Goal: Task Accomplishment & Management: Manage account settings

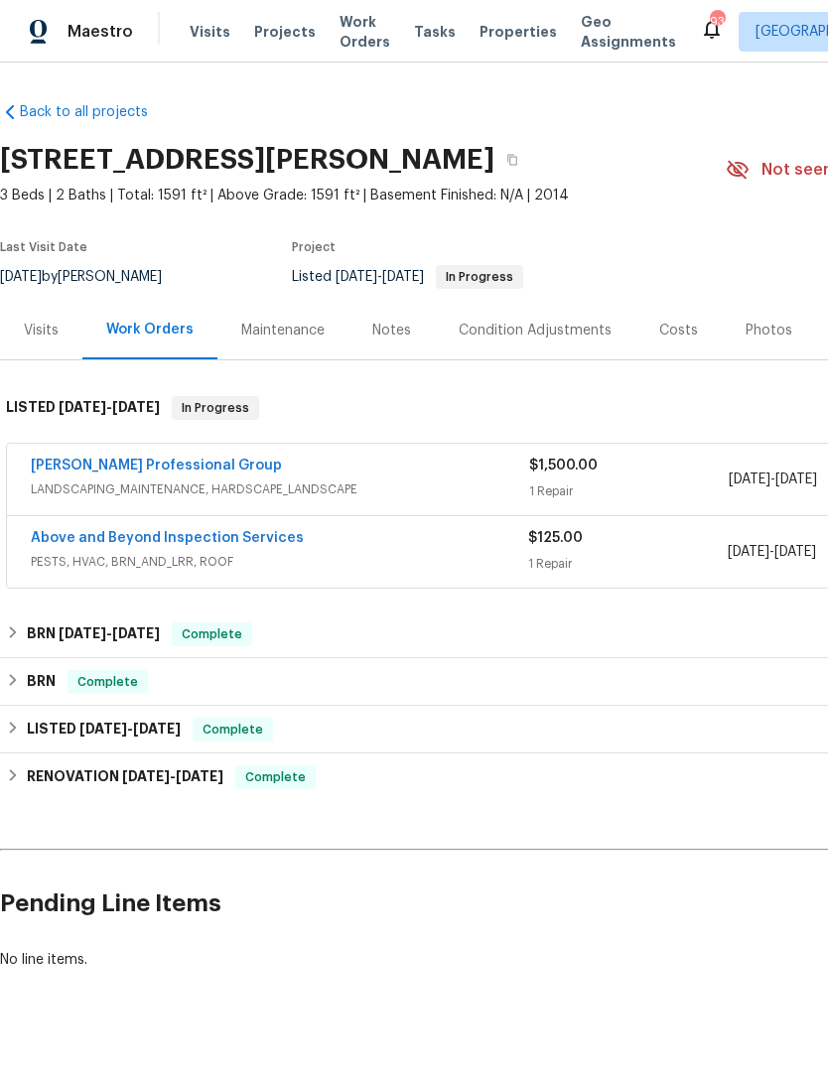
click at [346, 23] on span "Work Orders" at bounding box center [364, 32] width 51 height 40
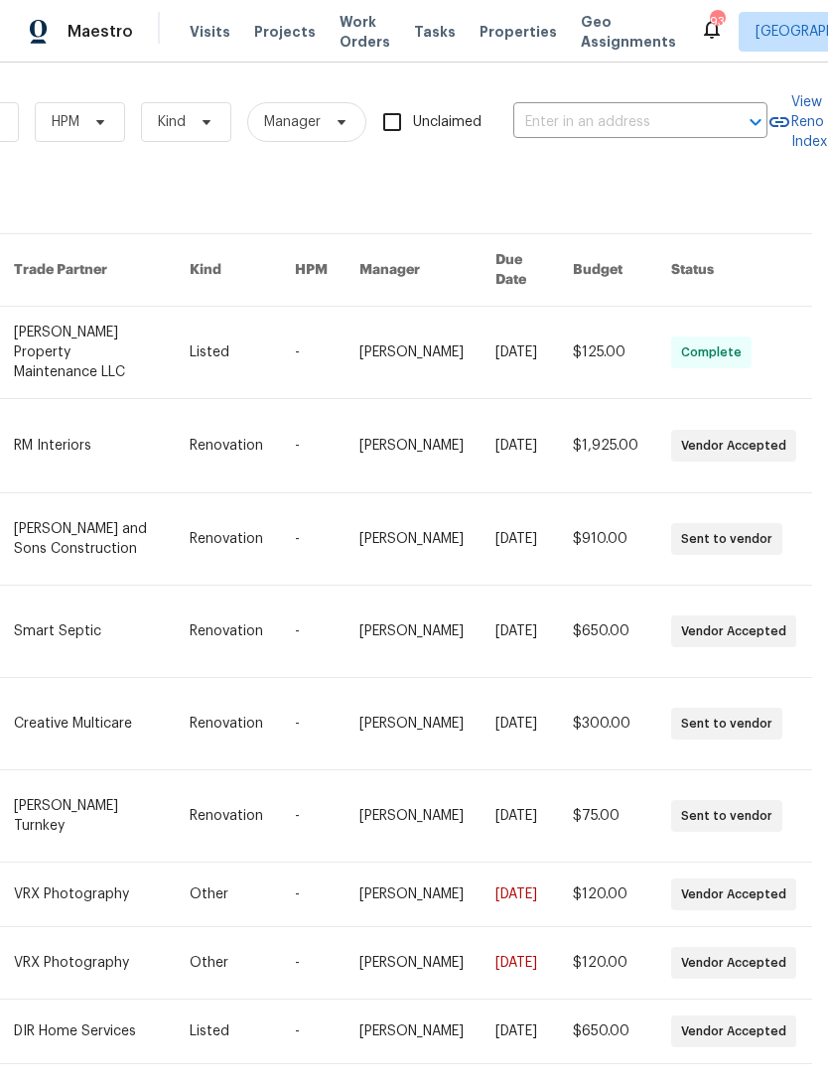
scroll to position [0, 327]
click at [608, 129] on input "text" at bounding box center [612, 122] width 199 height 31
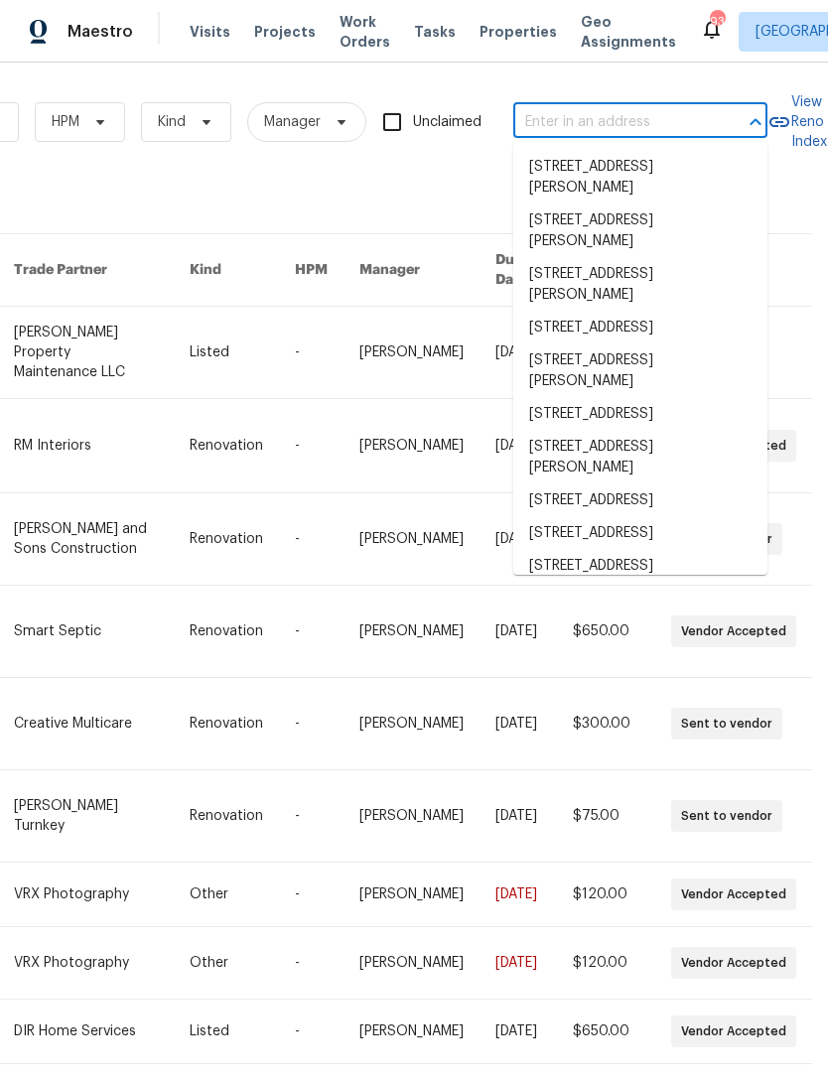
paste input "[STREET_ADDRESS]"
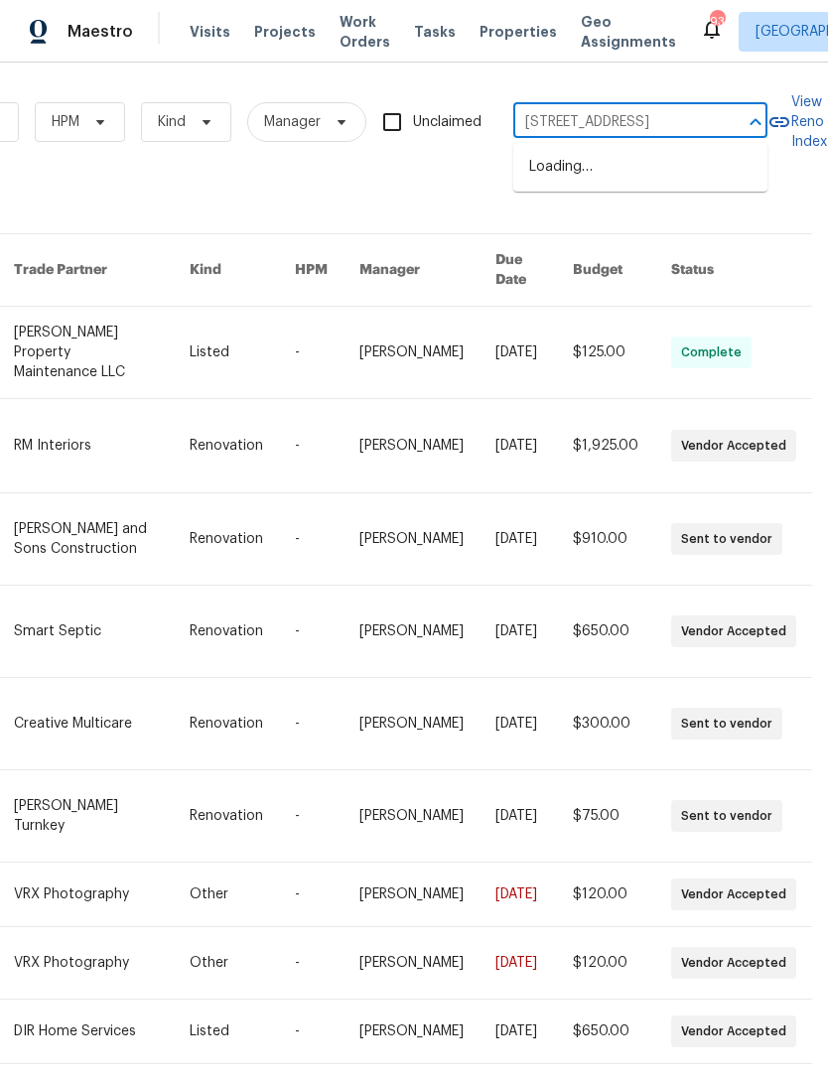
type input "[STREET_ADDRESS]"
click at [675, 178] on li "[STREET_ADDRESS]" at bounding box center [640, 167] width 254 height 33
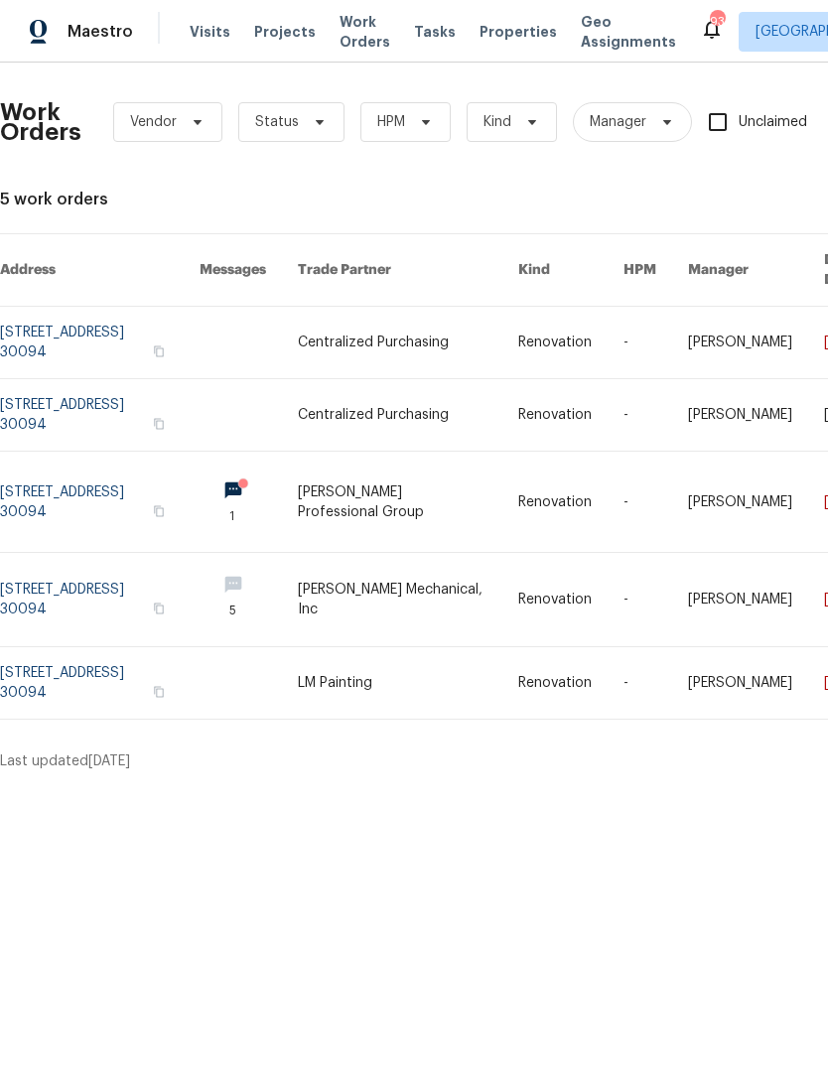
click at [114, 315] on link at bounding box center [100, 342] width 200 height 71
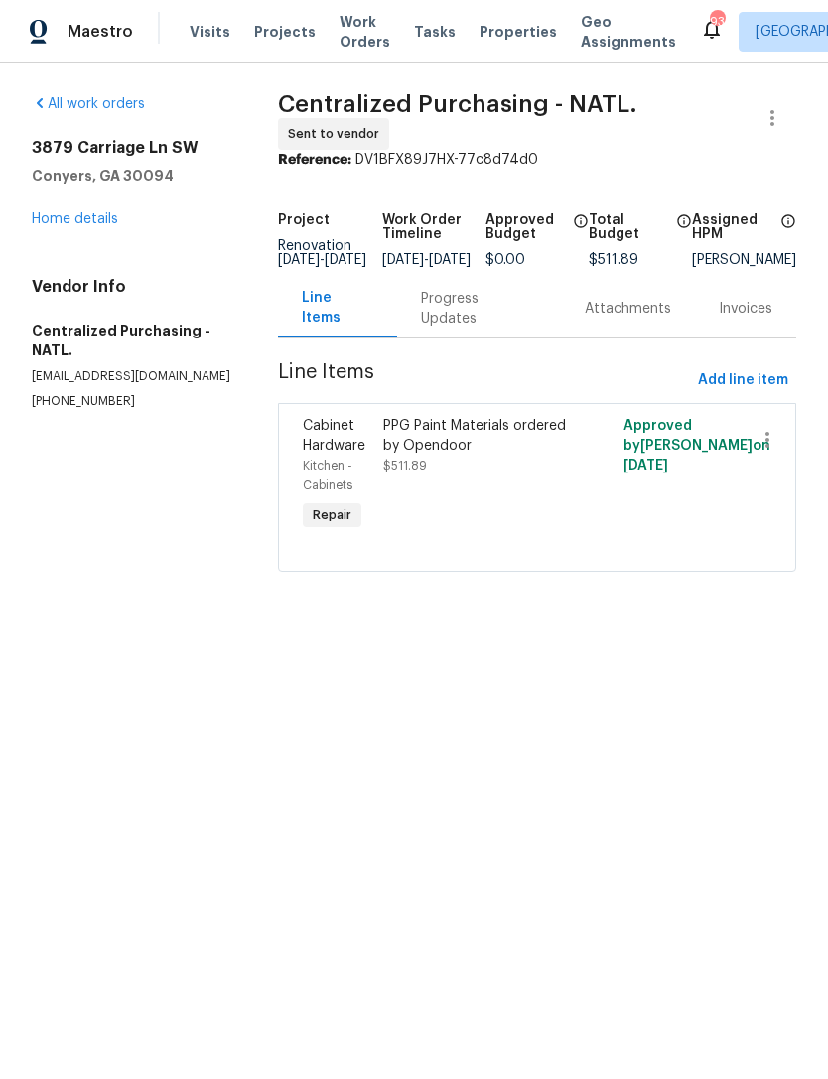
click at [41, 204] on div "[STREET_ADDRESS] Home details" at bounding box center [131, 183] width 199 height 91
click at [55, 220] on link "Home details" at bounding box center [75, 219] width 86 height 14
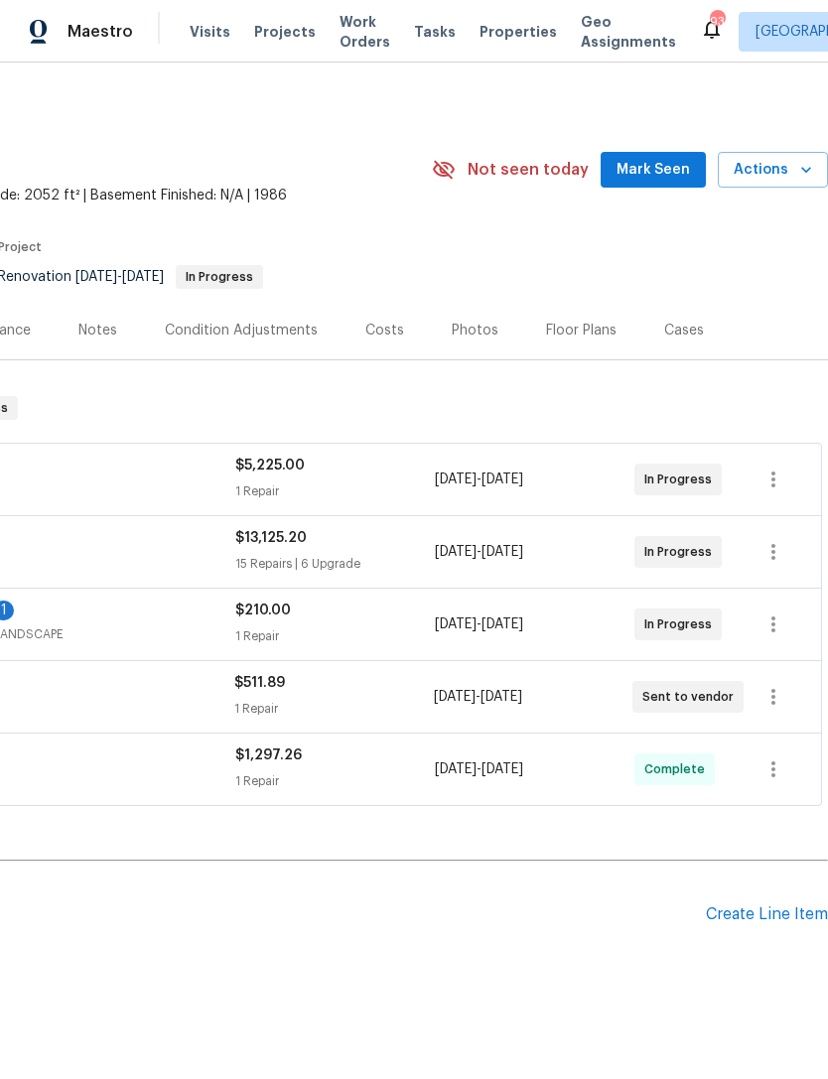
scroll to position [0, 294]
click at [773, 161] on span "Actions" at bounding box center [773, 170] width 78 height 25
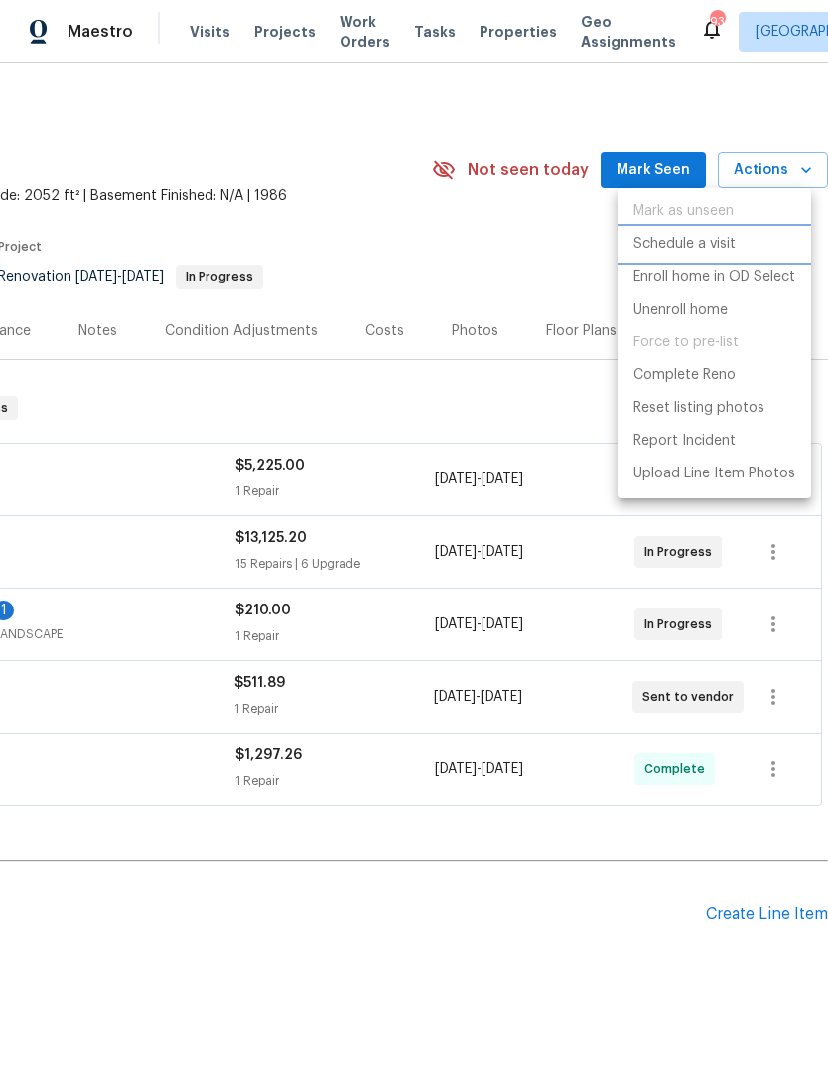
click at [697, 234] on p "Schedule a visit" at bounding box center [684, 244] width 102 height 21
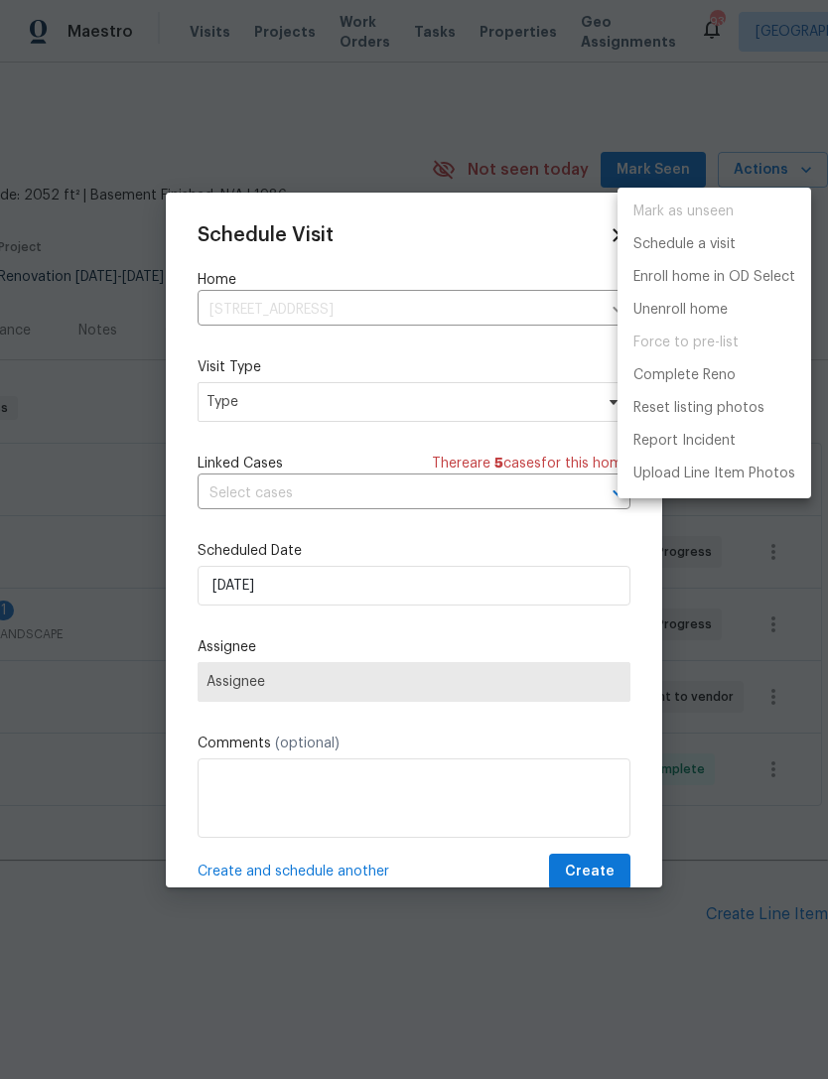
click at [297, 409] on div at bounding box center [414, 539] width 828 height 1079
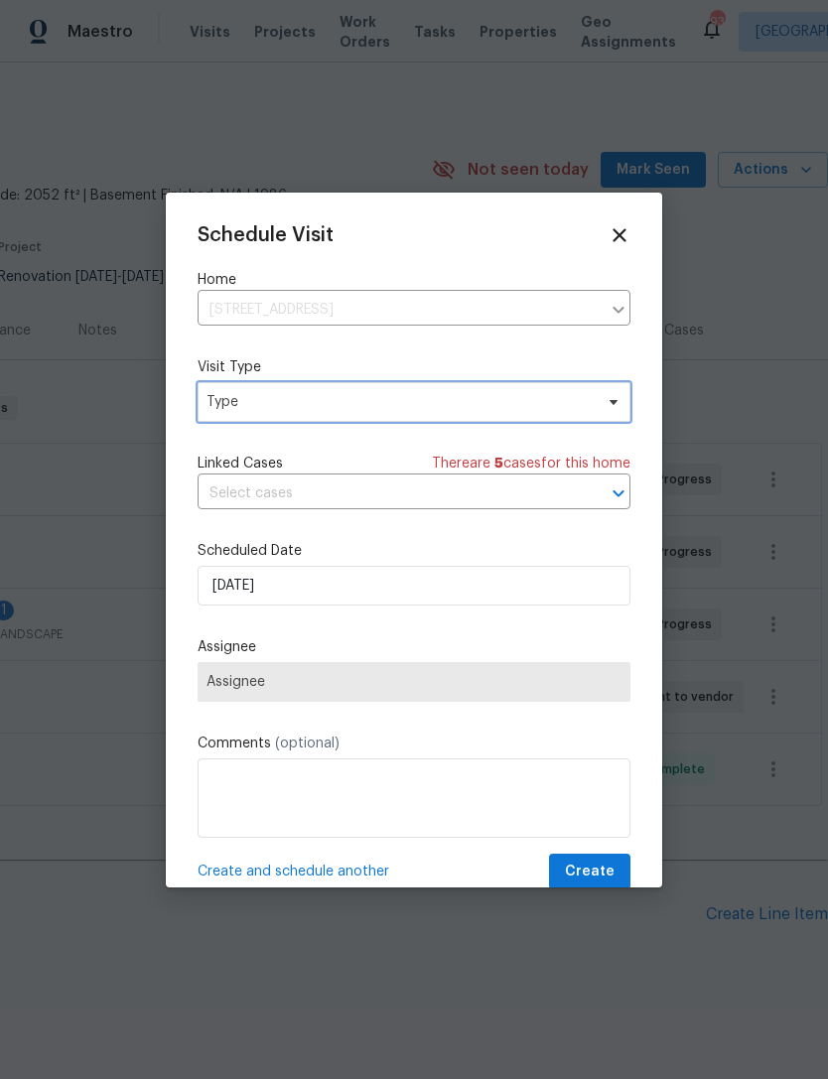
click at [278, 407] on span "Type" at bounding box center [399, 402] width 386 height 20
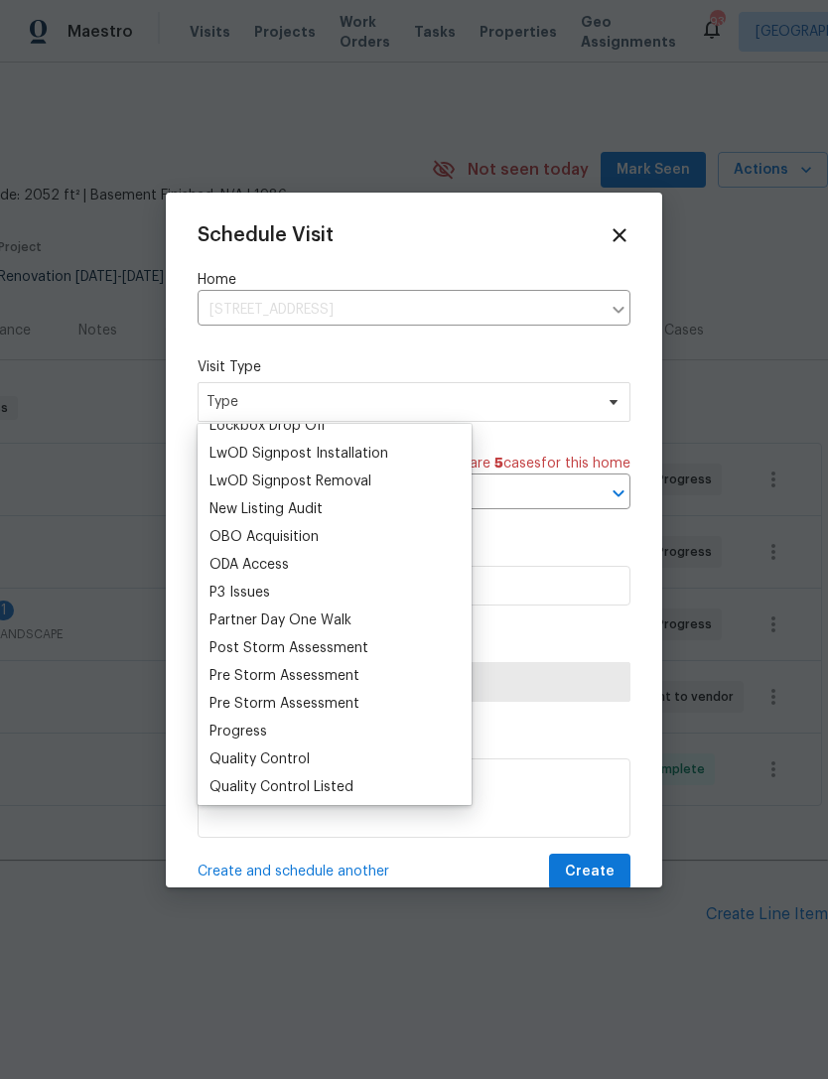
scroll to position [1085, 0]
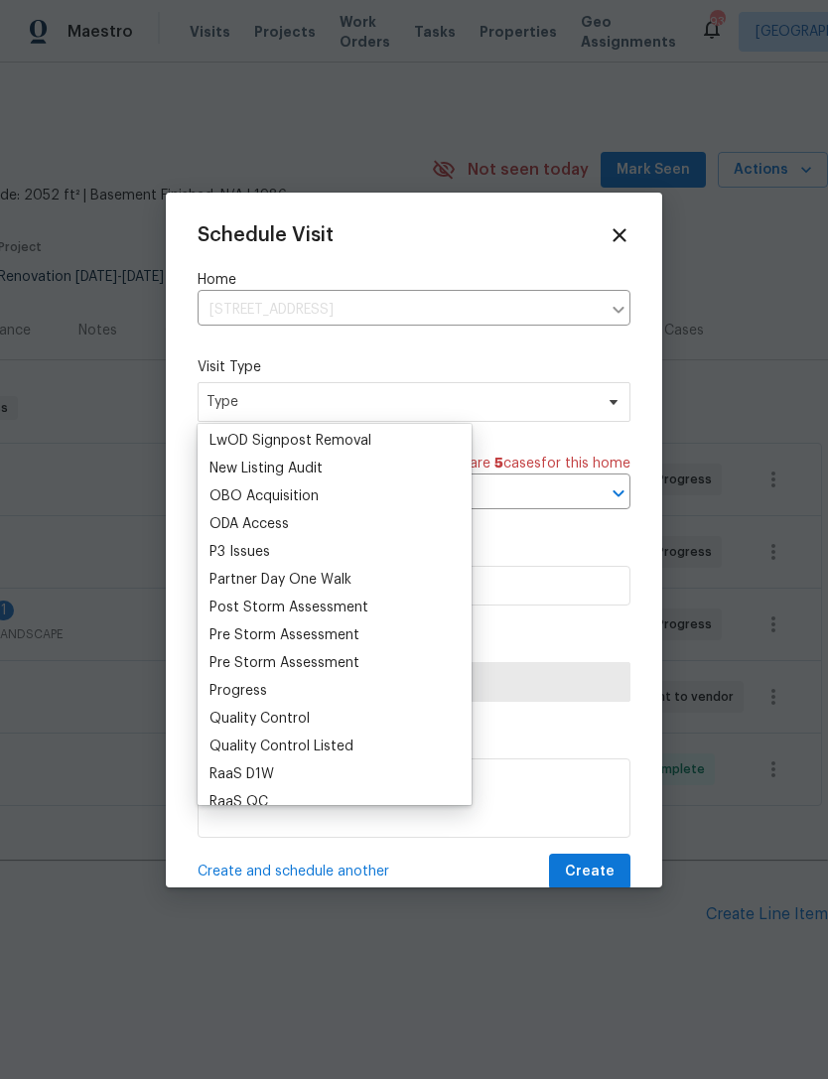
click at [258, 682] on div "Progress" at bounding box center [238, 691] width 58 height 20
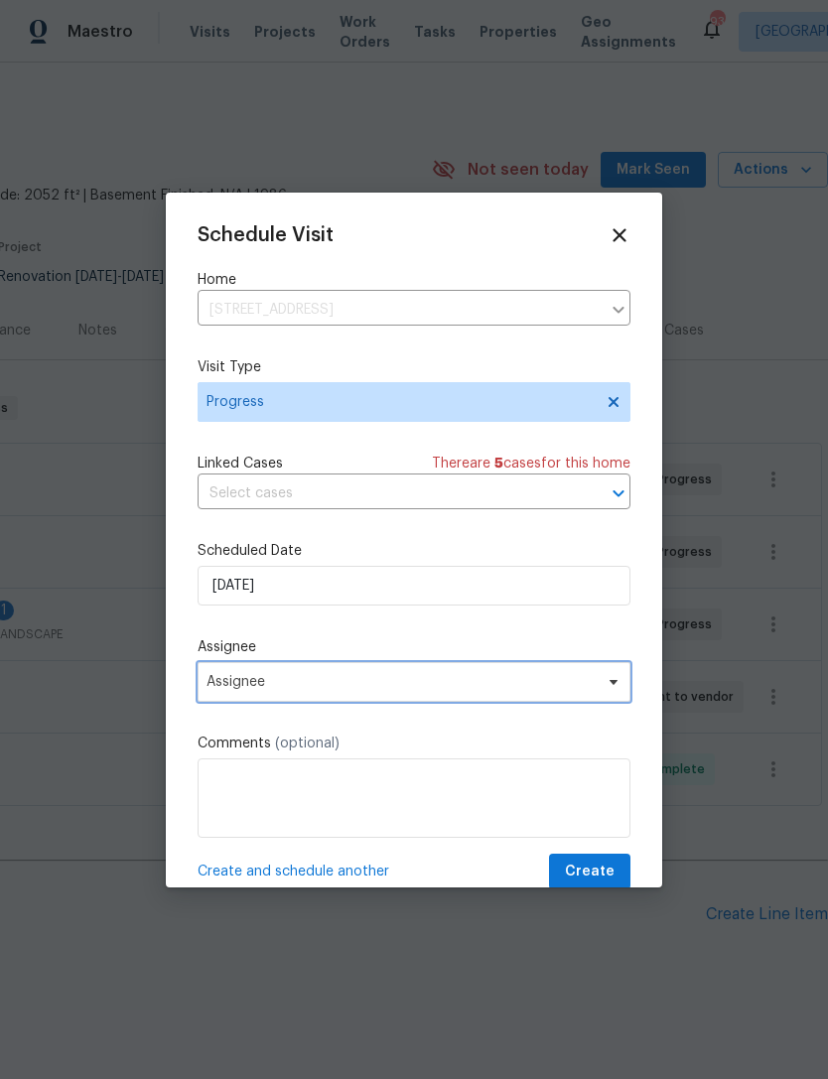
click at [302, 688] on span "Assignee" at bounding box center [400, 682] width 389 height 16
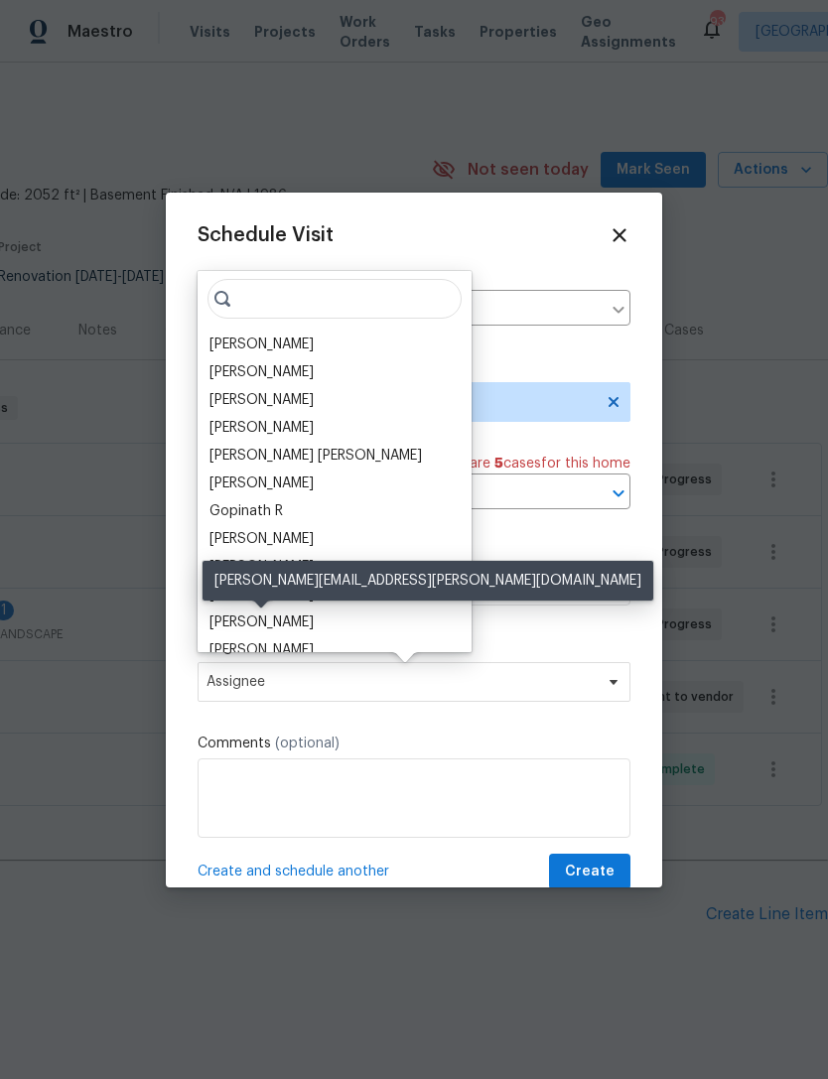
click at [313, 616] on div "[PERSON_NAME]" at bounding box center [261, 622] width 104 height 20
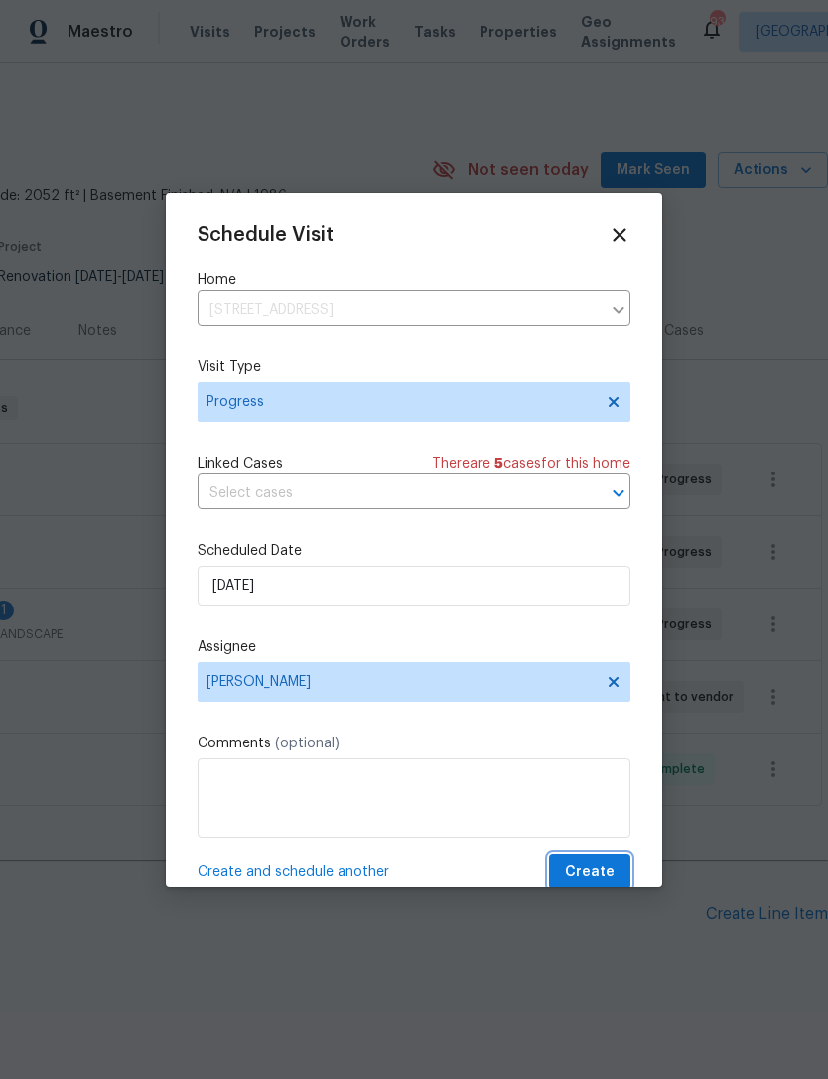
click at [602, 866] on span "Create" at bounding box center [590, 872] width 50 height 25
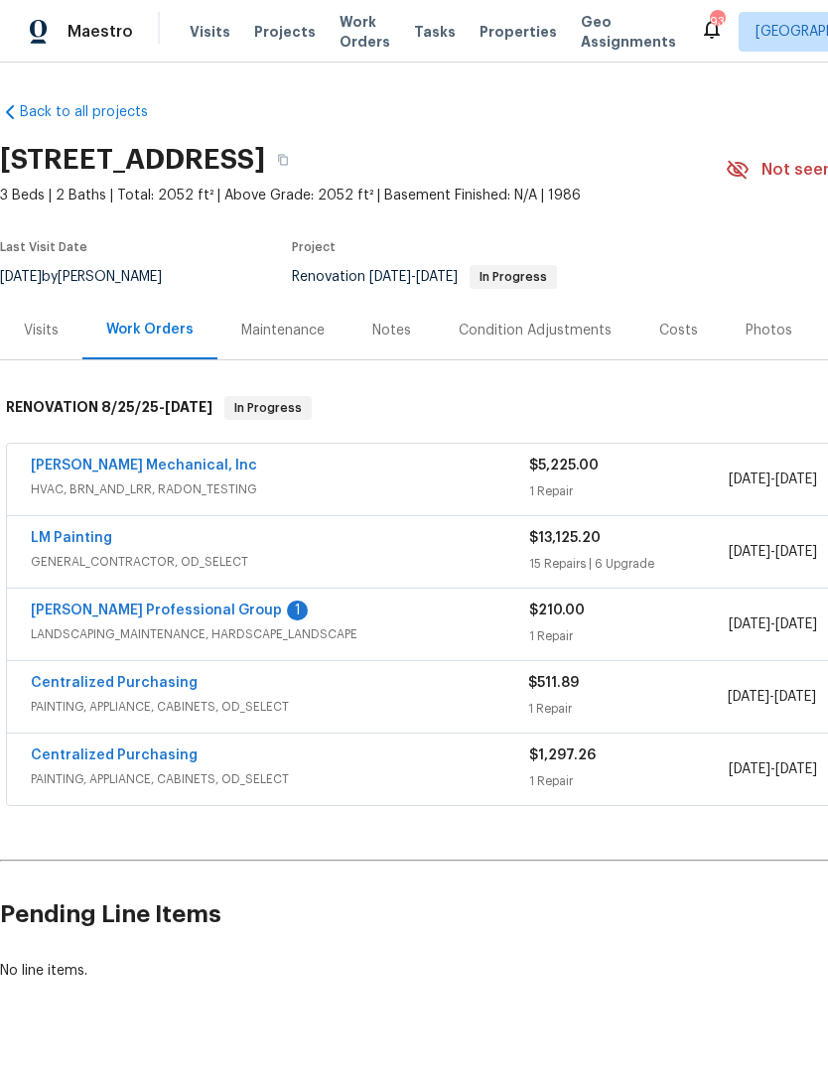
scroll to position [0, 0]
click at [219, 25] on span "Visits" at bounding box center [210, 32] width 41 height 20
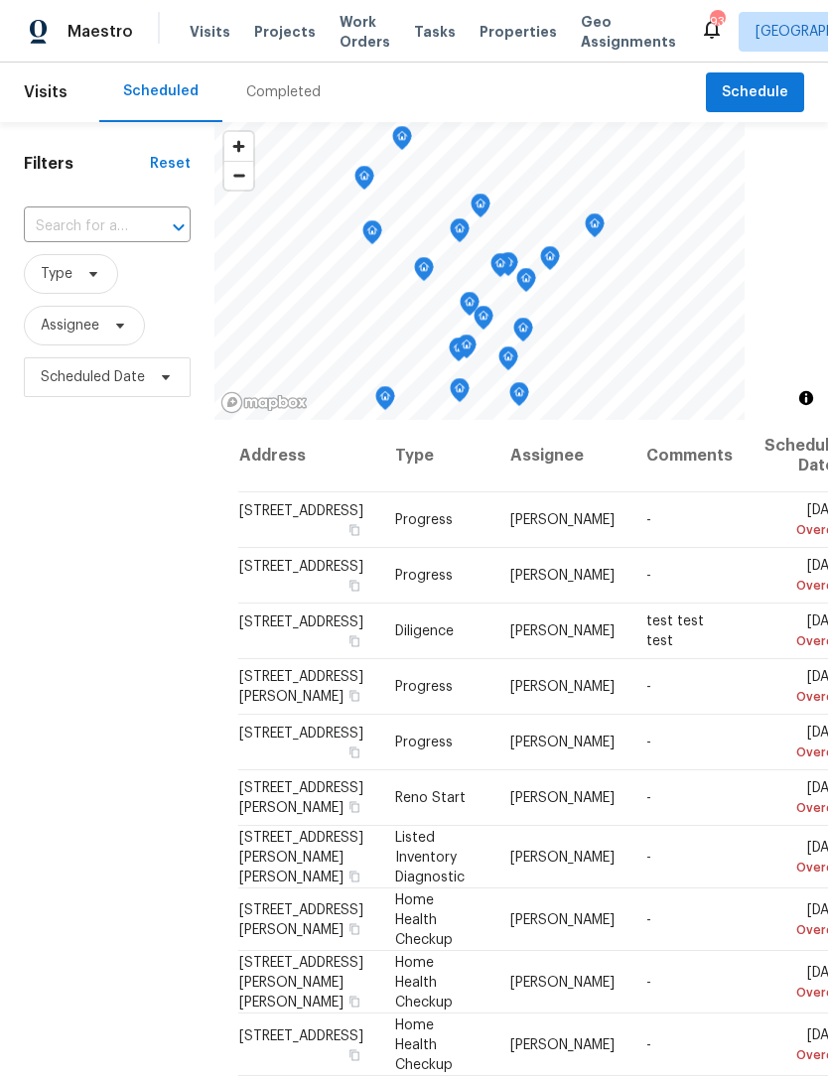
click at [76, 223] on input "text" at bounding box center [79, 226] width 111 height 31
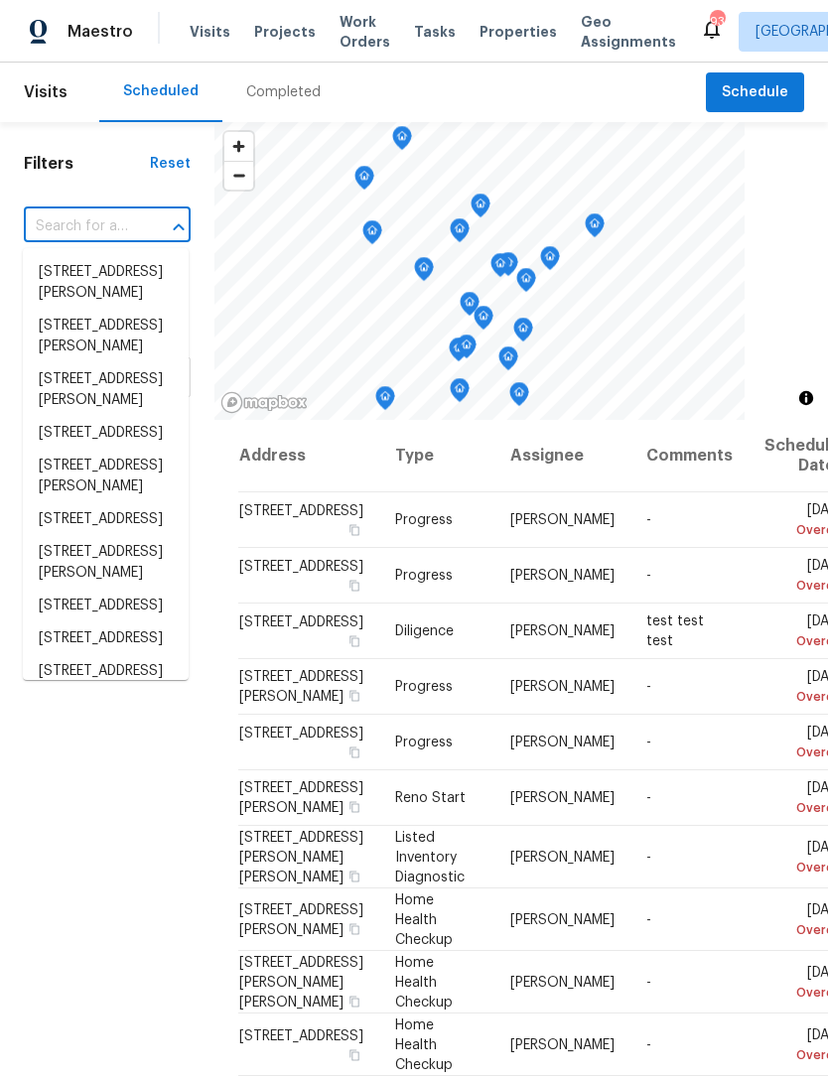
paste input "[STREET_ADDRESS]"
type input "[STREET_ADDRESS]"
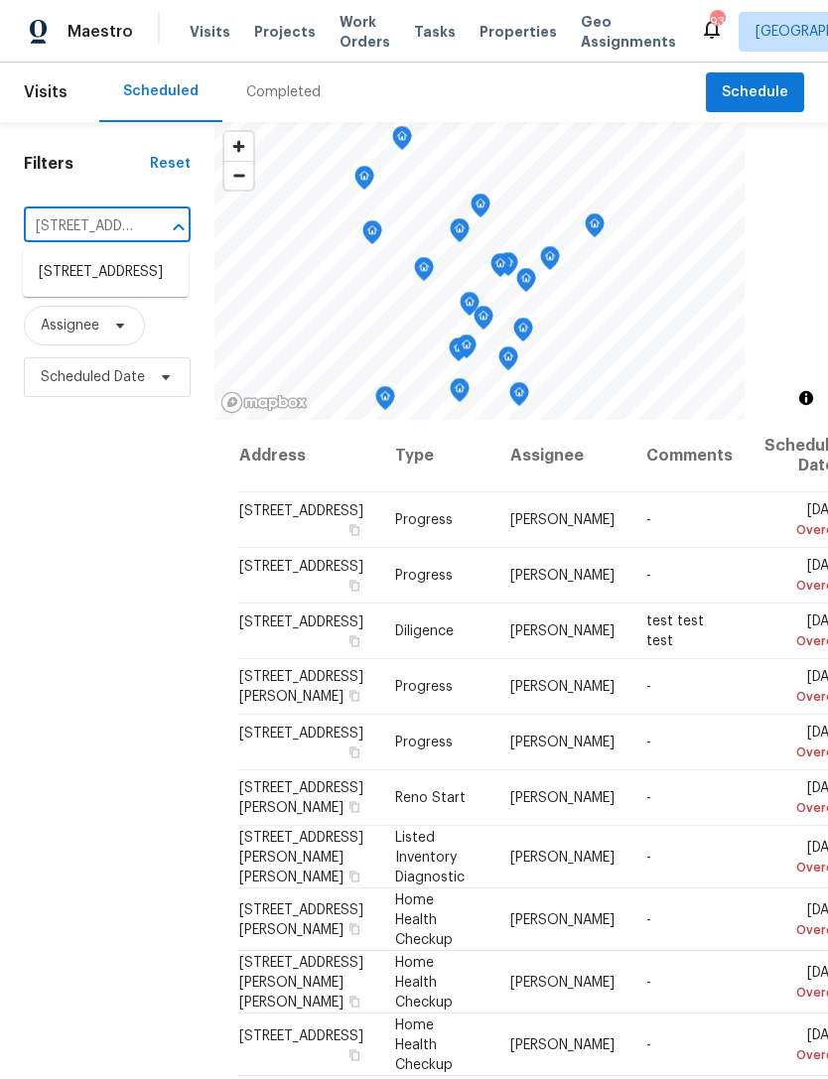
click at [115, 287] on li "[STREET_ADDRESS]" at bounding box center [106, 272] width 166 height 33
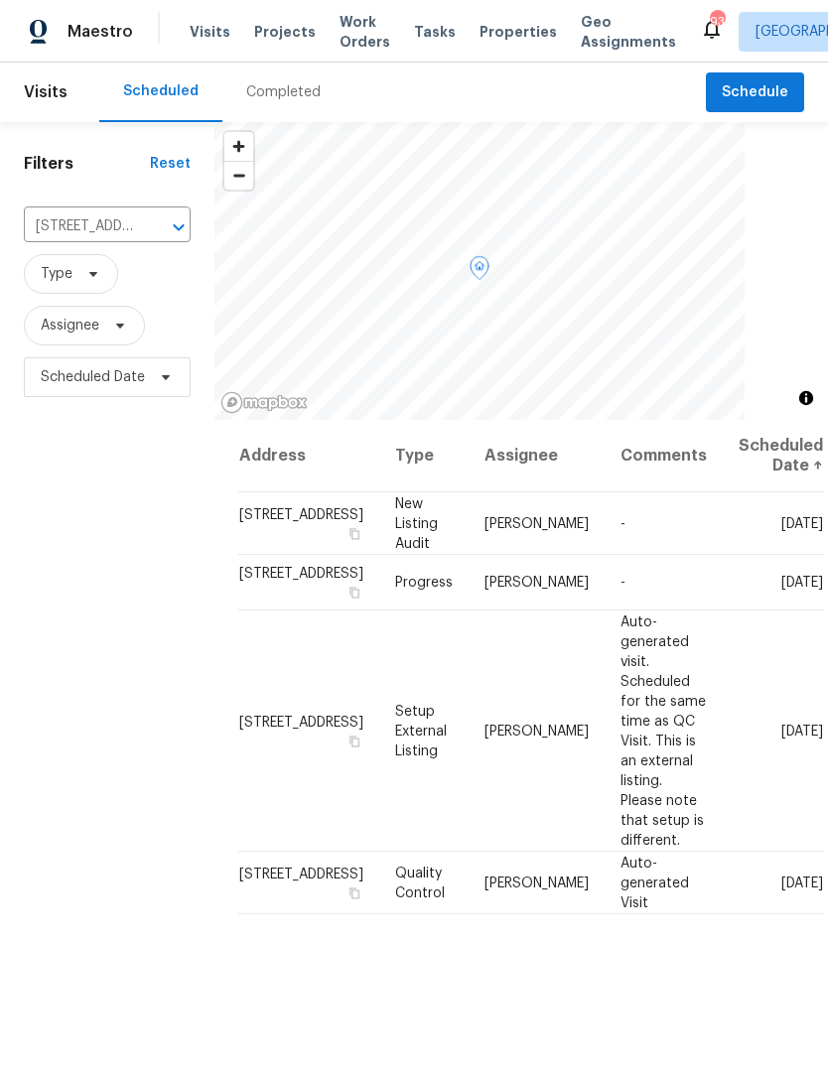
click at [0, 0] on icon at bounding box center [0, 0] width 0 height 0
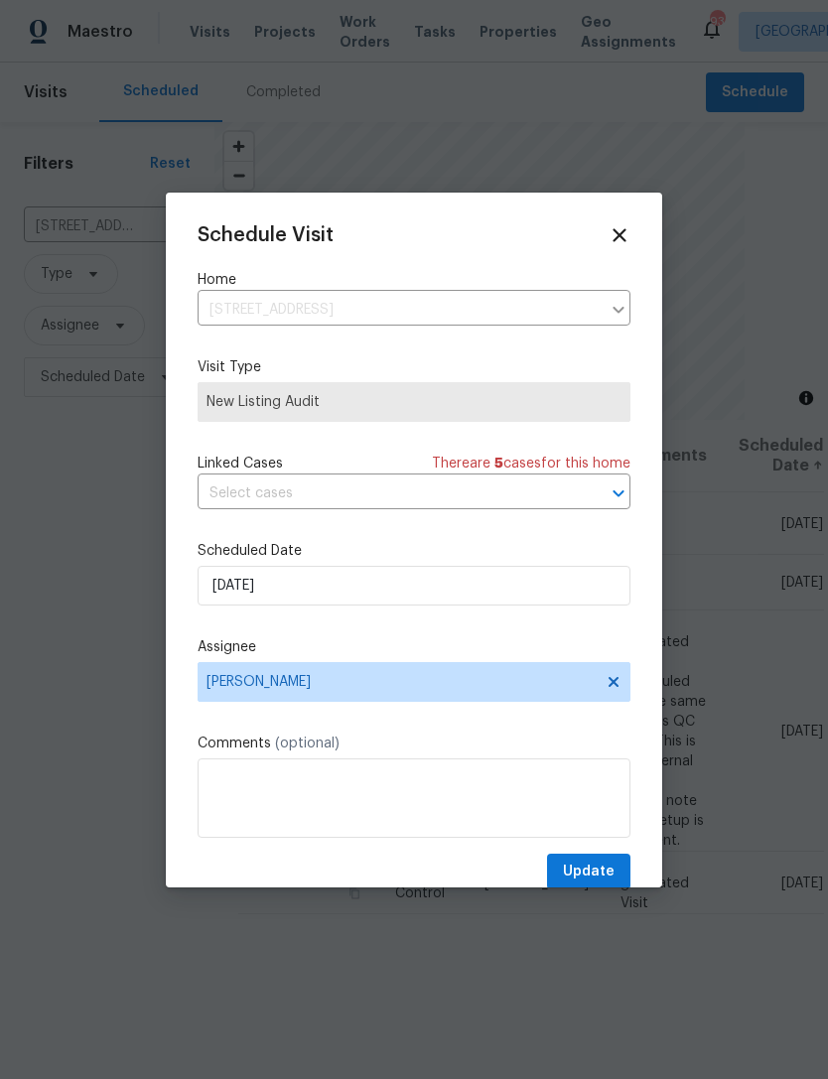
click at [626, 226] on icon at bounding box center [619, 235] width 22 height 22
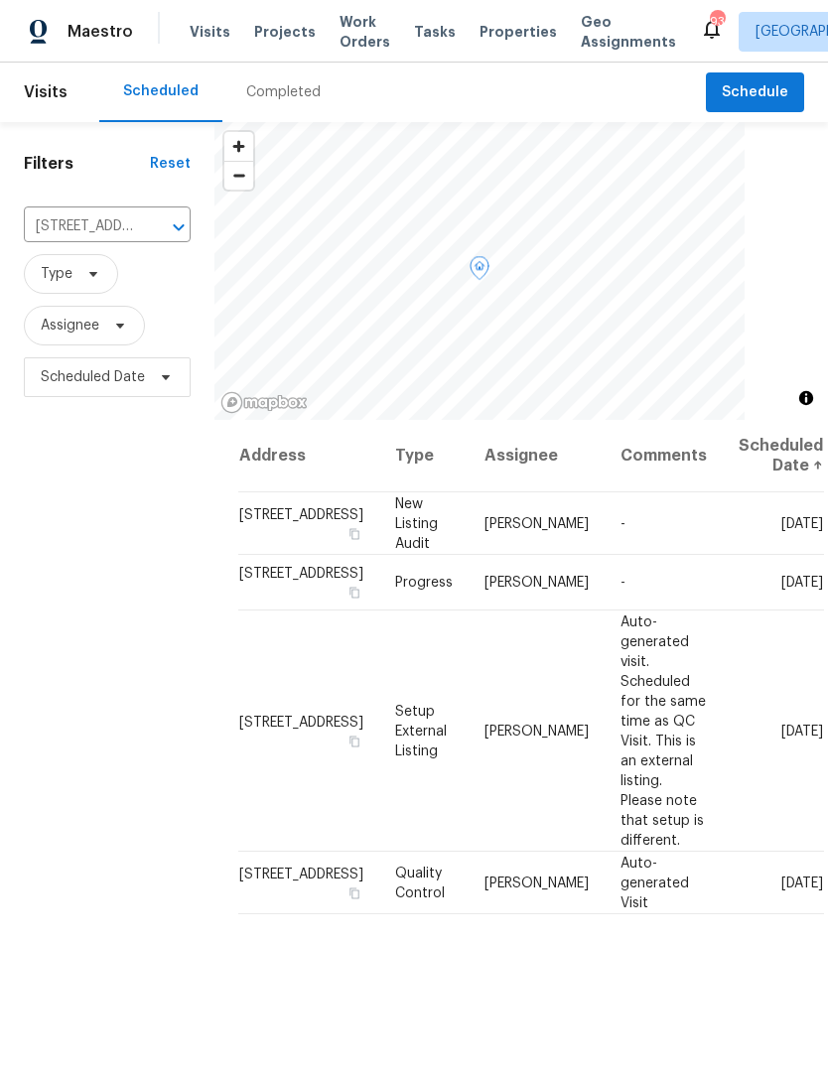
click at [0, 0] on icon at bounding box center [0, 0] width 0 height 0
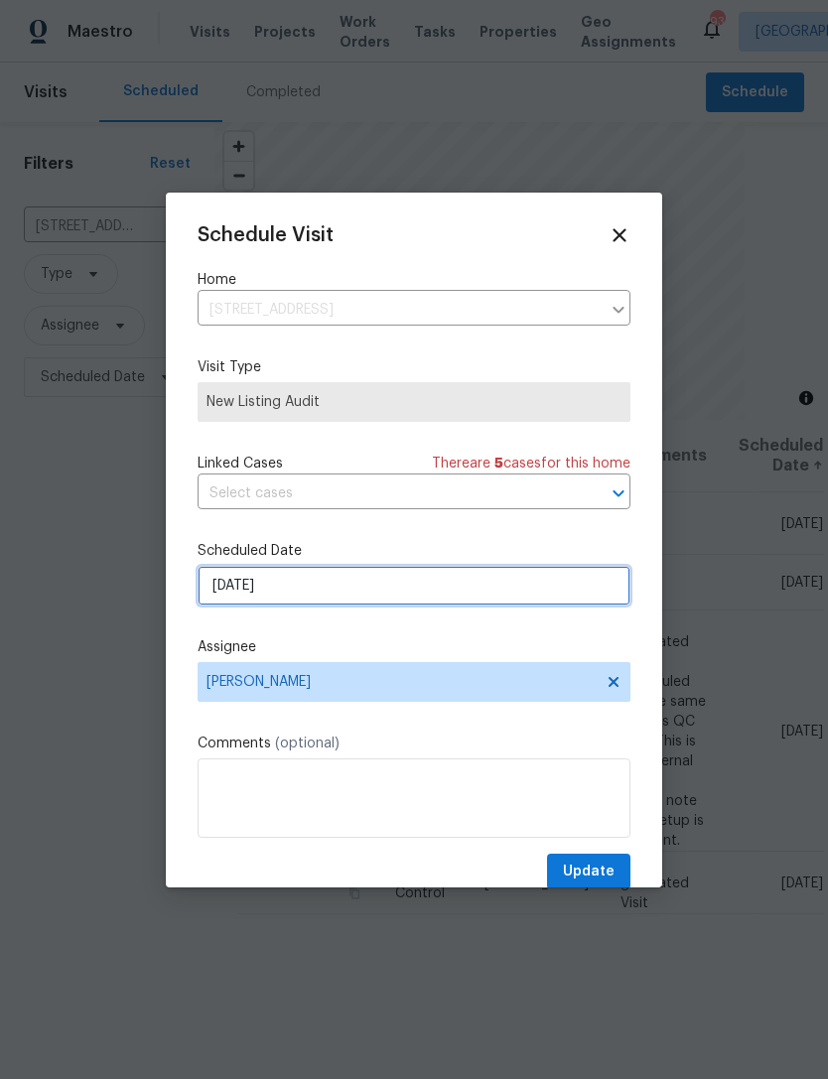
click at [321, 595] on input "[DATE]" at bounding box center [414, 586] width 433 height 40
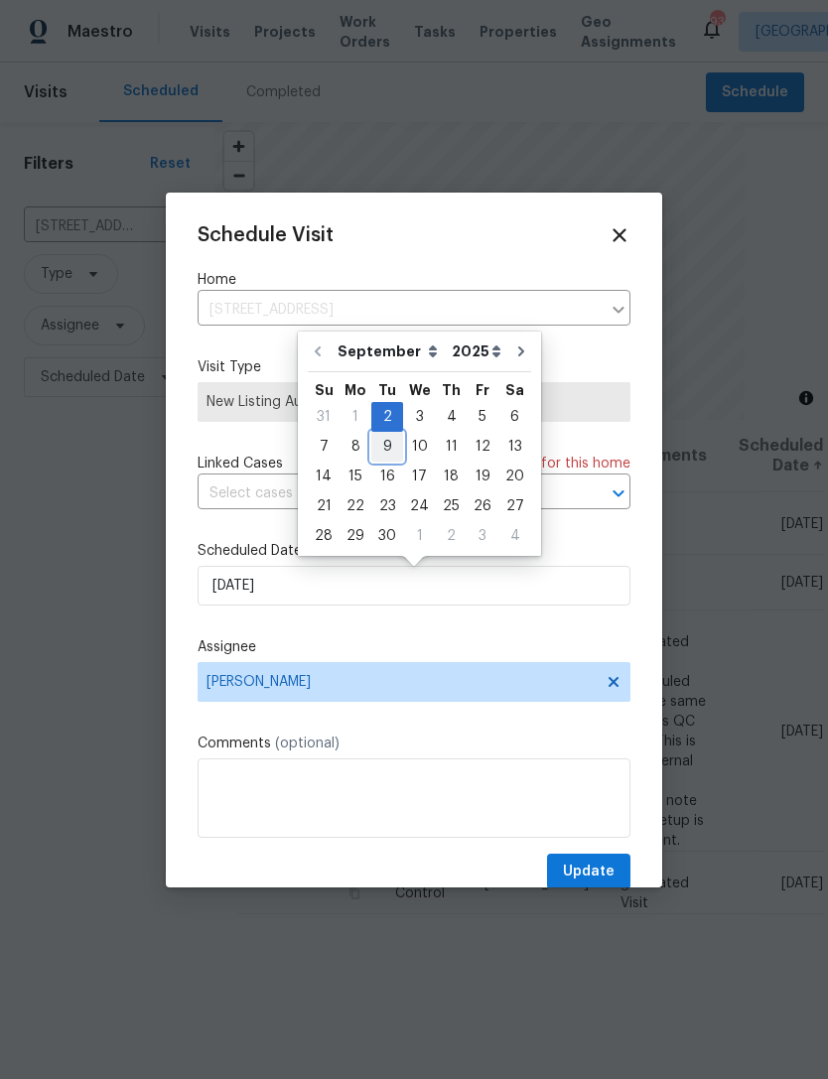
click at [389, 445] on div "9" at bounding box center [387, 447] width 32 height 28
type input "[DATE]"
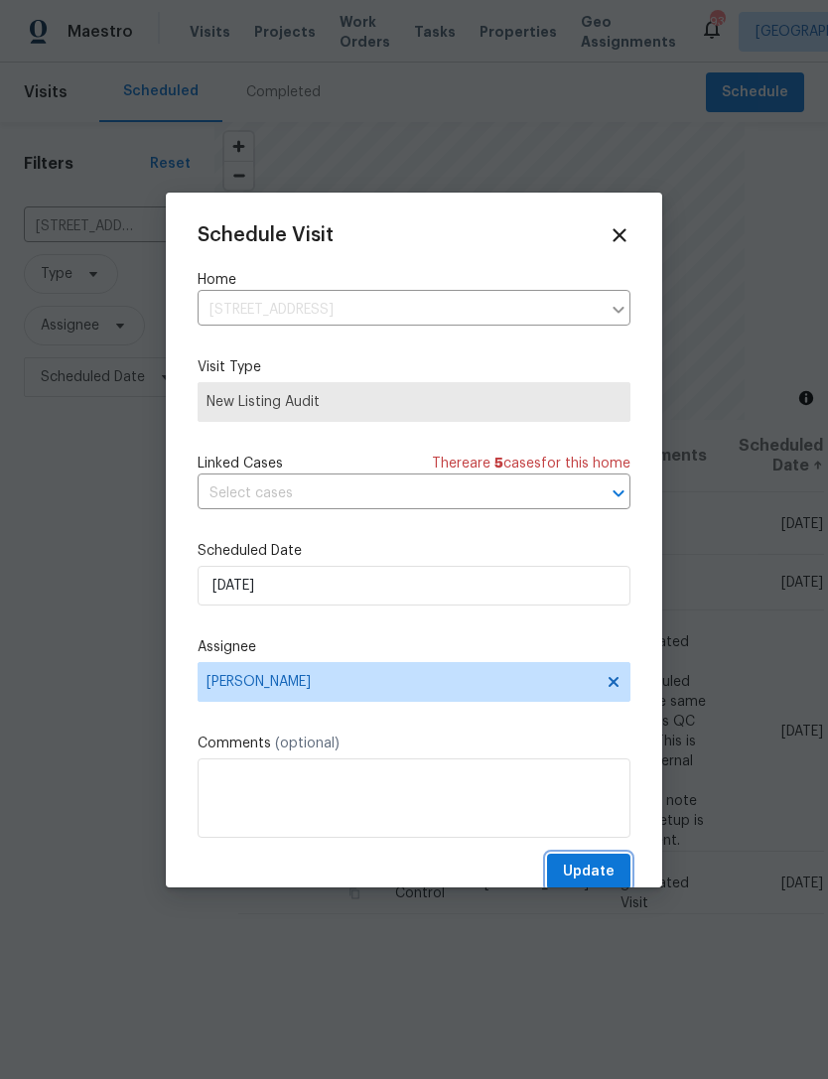
click at [605, 872] on span "Update" at bounding box center [589, 872] width 52 height 25
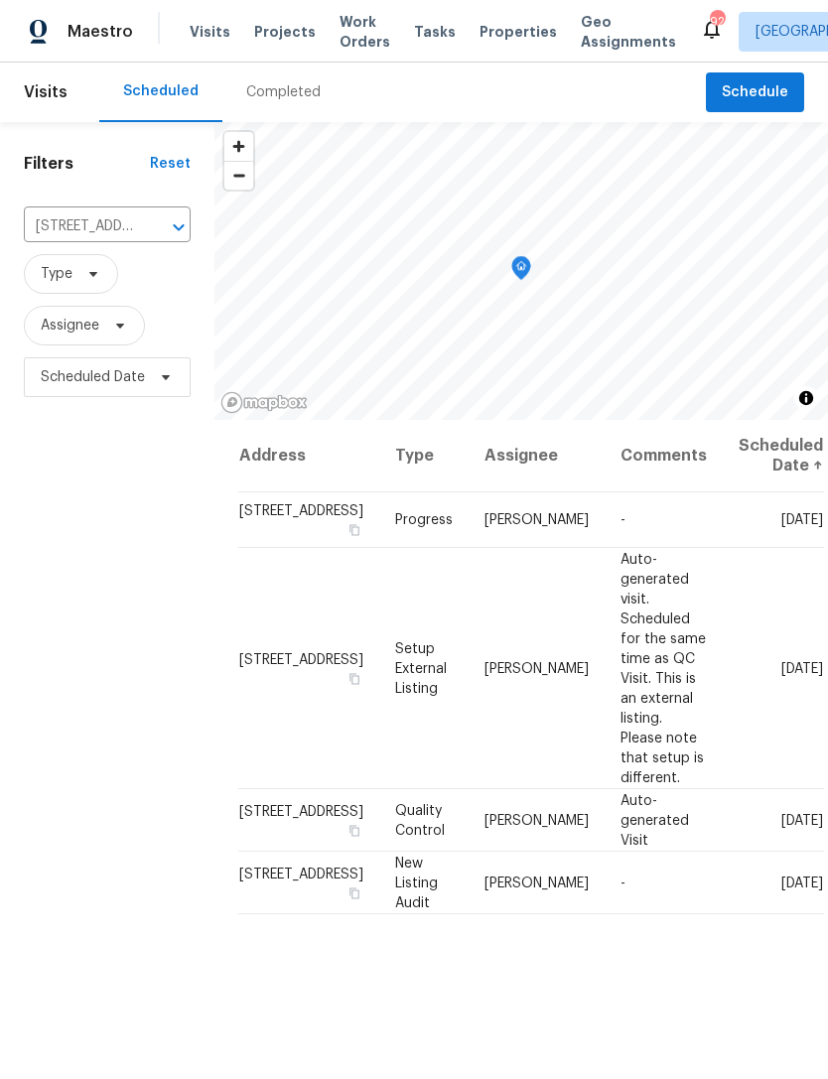
click at [352, 35] on span "Work Orders" at bounding box center [364, 32] width 51 height 40
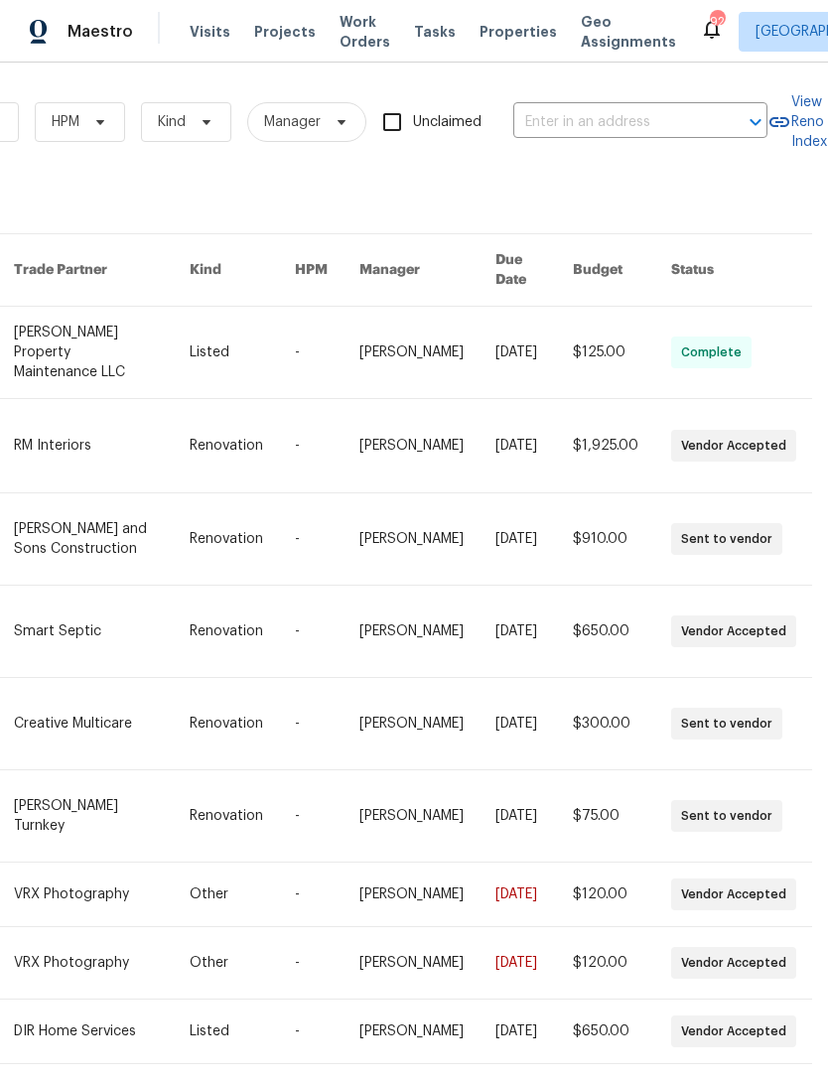
scroll to position [0, 327]
click at [591, 118] on input "text" at bounding box center [612, 122] width 199 height 31
type input "6100"
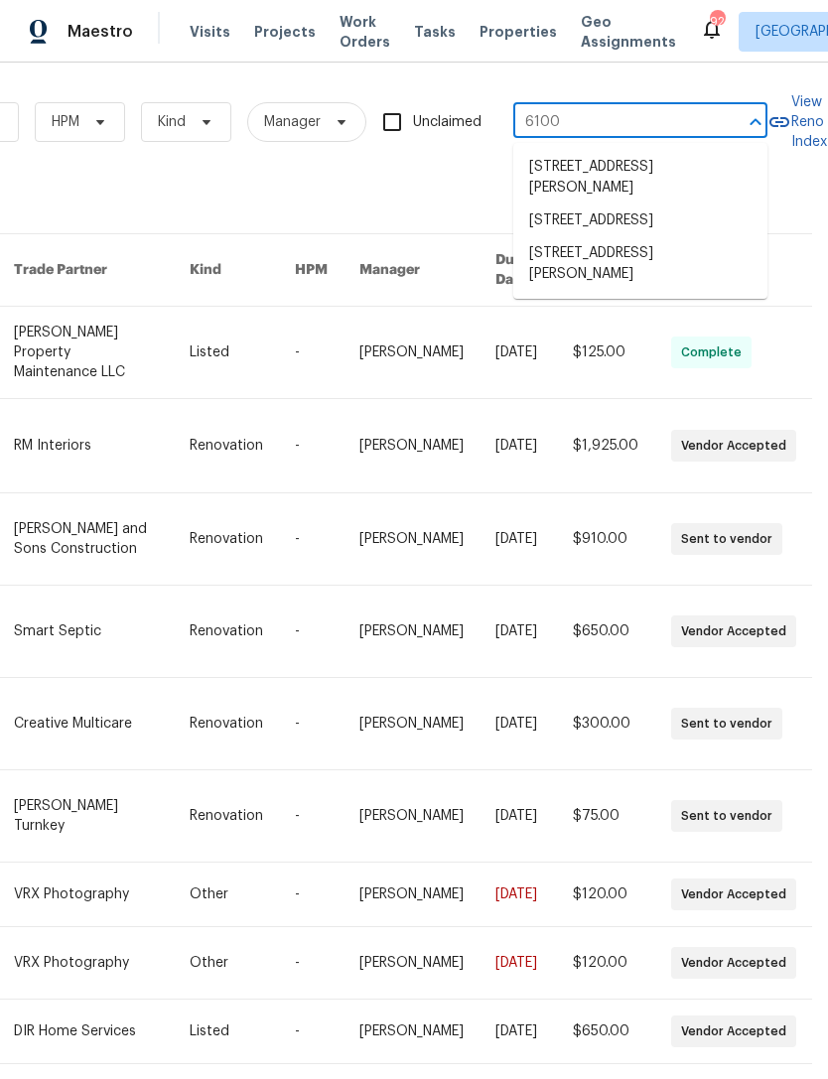
click at [672, 278] on li "[STREET_ADDRESS][PERSON_NAME]" at bounding box center [640, 264] width 254 height 54
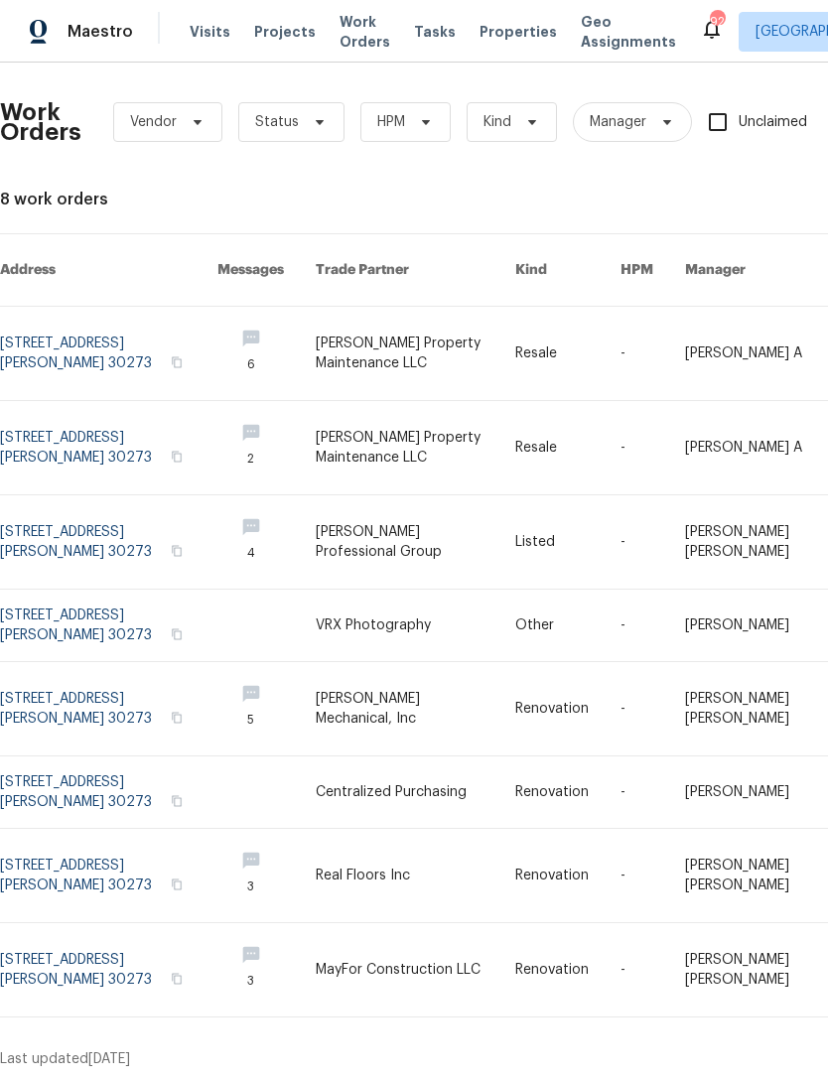
click at [119, 321] on link at bounding box center [108, 353] width 217 height 93
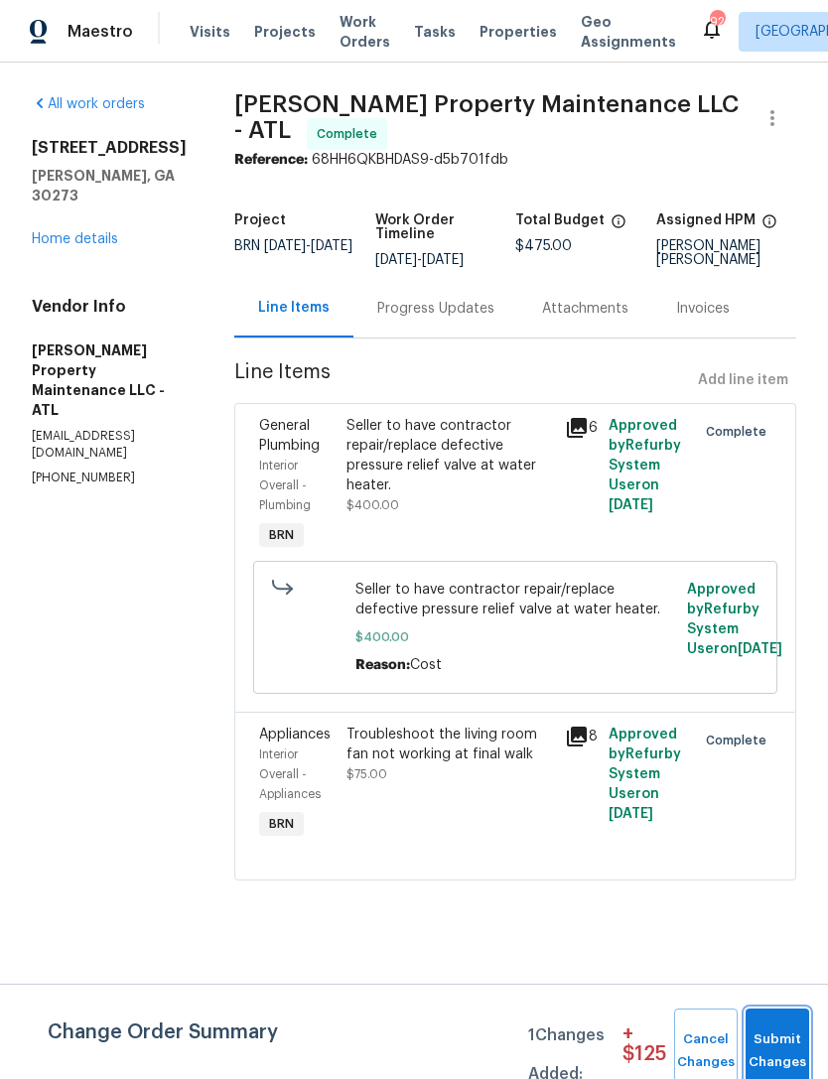
click at [787, 1037] on span "Submit Changes" at bounding box center [777, 1051] width 44 height 46
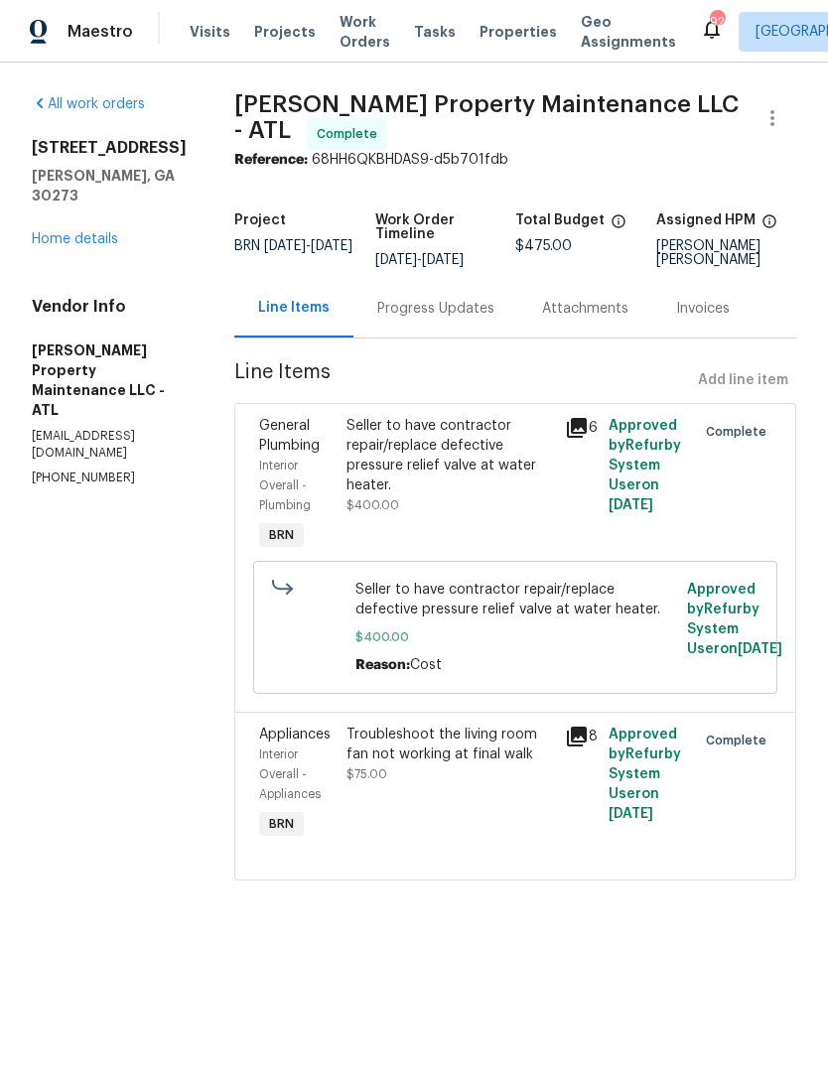
click at [115, 235] on link "Home details" at bounding box center [75, 239] width 86 height 14
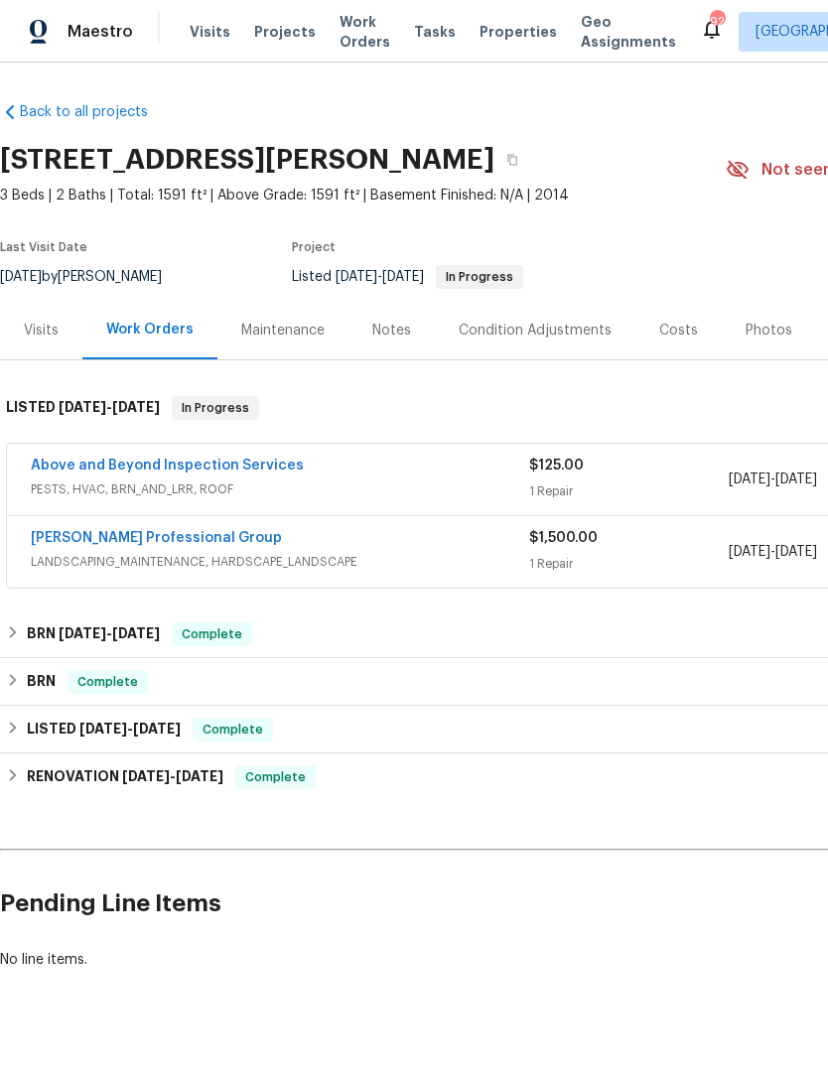
click at [267, 470] on link "Above and Beyond Inspection Services" at bounding box center [167, 466] width 273 height 14
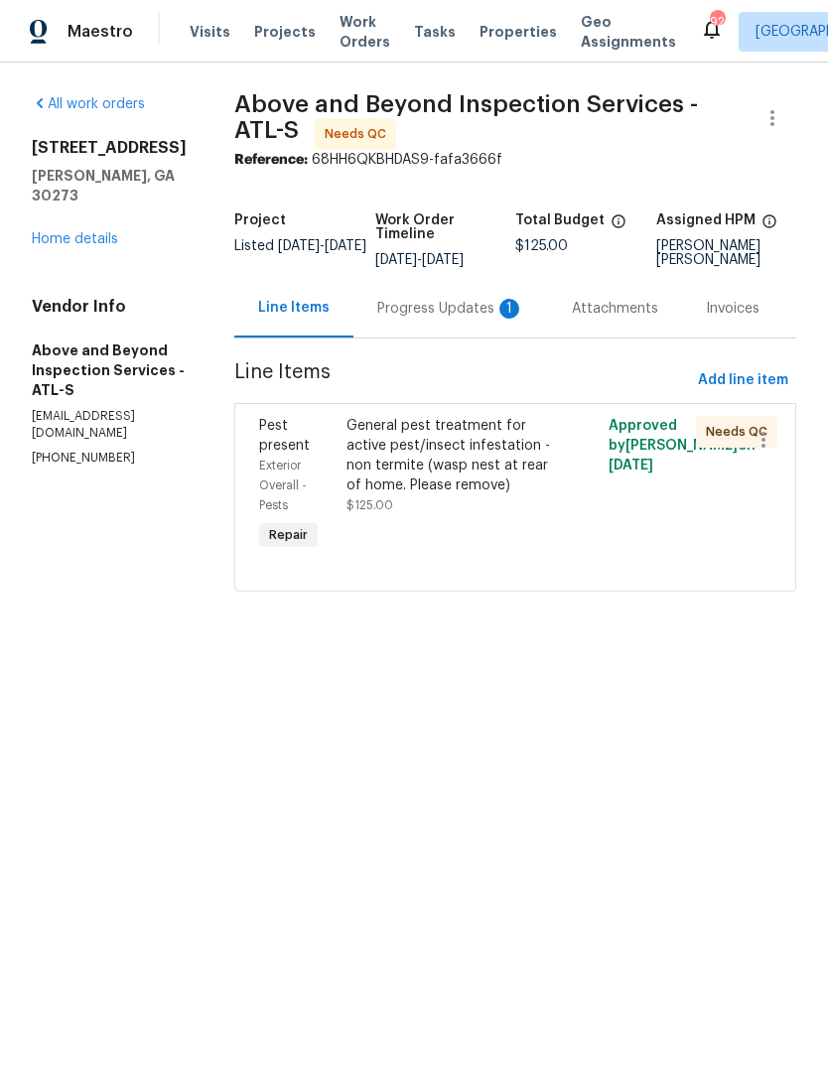
click at [478, 319] on div "Progress Updates 1" at bounding box center [450, 309] width 147 height 20
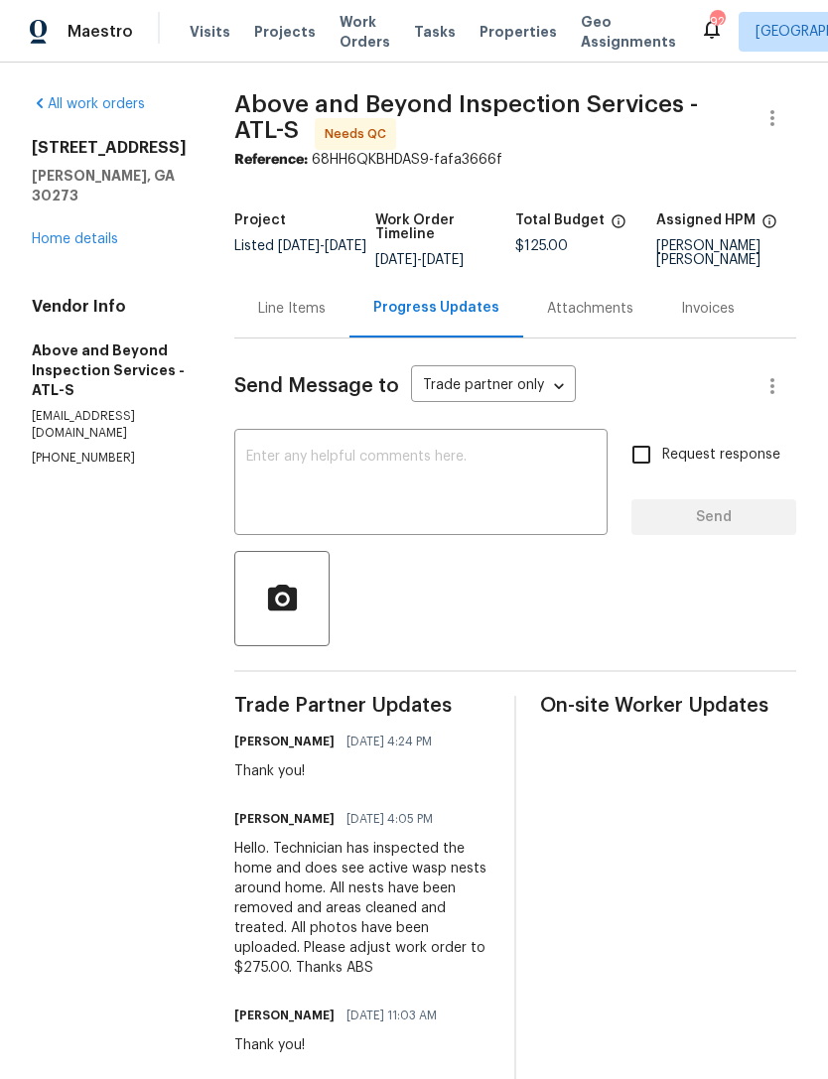
click at [326, 308] on div "Line Items" at bounding box center [292, 309] width 68 height 20
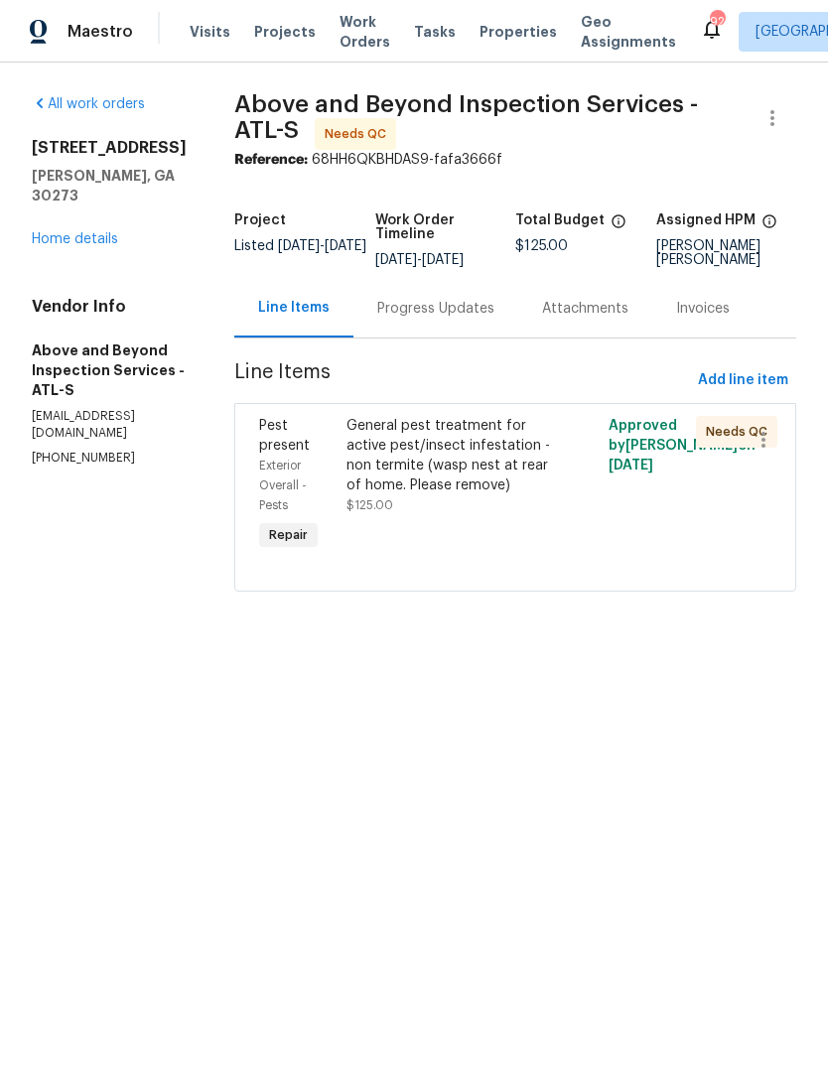
click at [666, 579] on div at bounding box center [515, 567] width 512 height 24
click at [553, 495] on div "General pest treatment for active pest/insect infestation - non termite (wasp n…" at bounding box center [449, 455] width 206 height 79
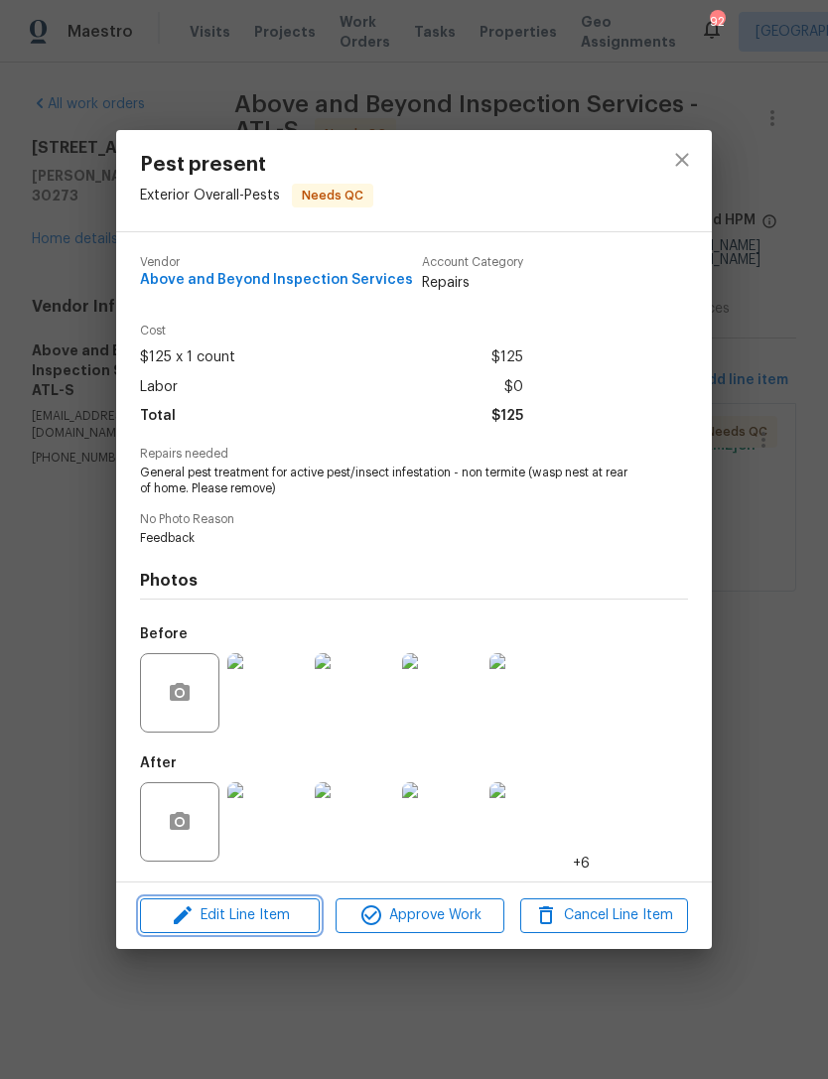
click at [264, 912] on span "Edit Line Item" at bounding box center [230, 915] width 168 height 25
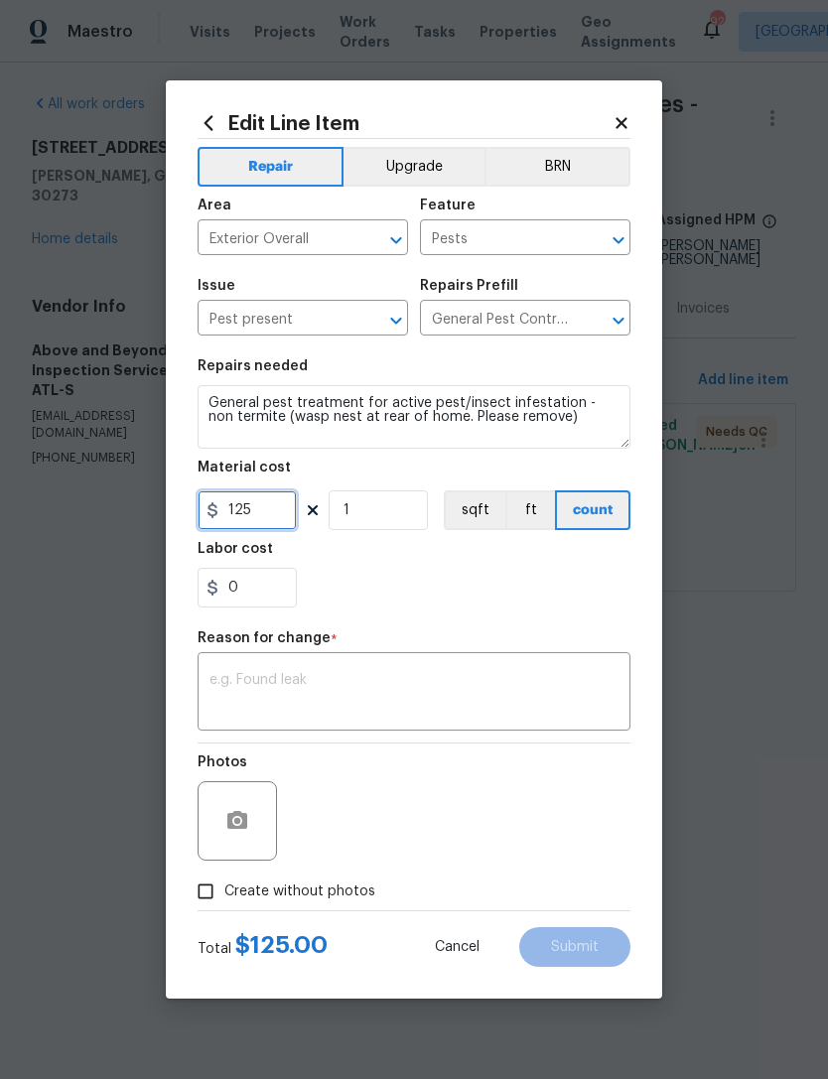
click at [272, 525] on input "125" at bounding box center [247, 510] width 99 height 40
type input "275"
click at [376, 691] on textarea at bounding box center [413, 694] width 409 height 42
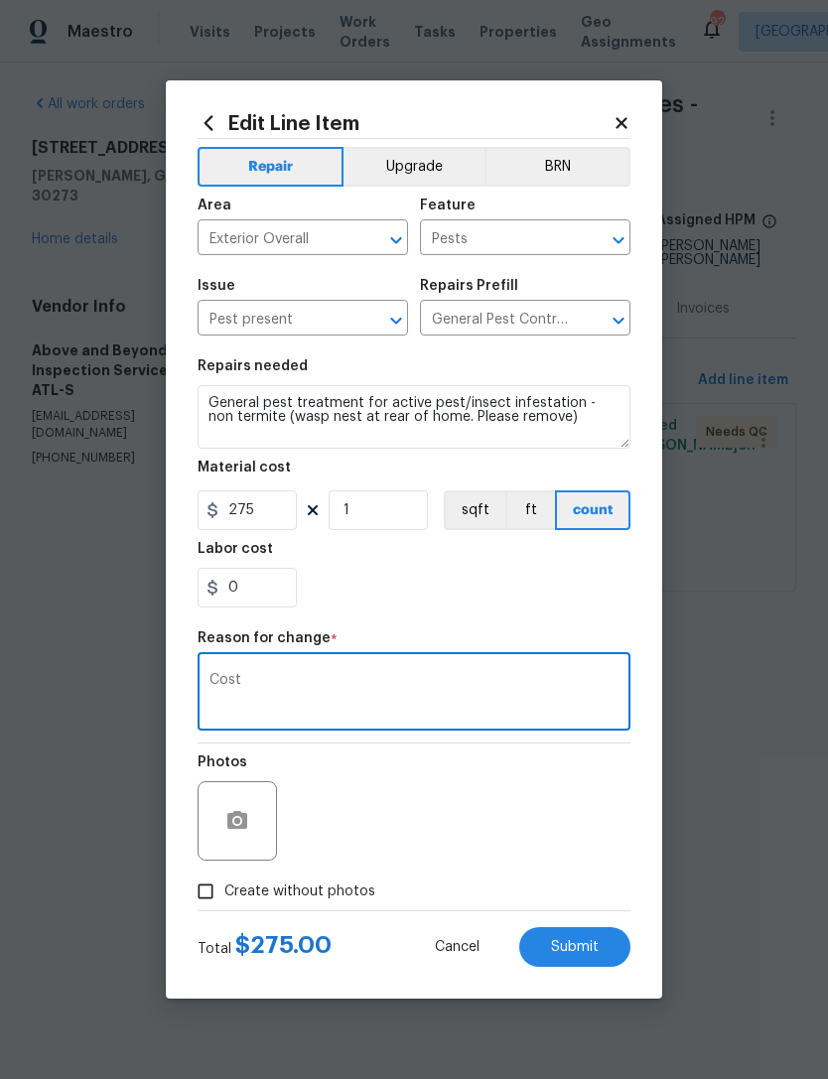
type textarea "Cost"
click at [527, 602] on div "0" at bounding box center [414, 588] width 433 height 40
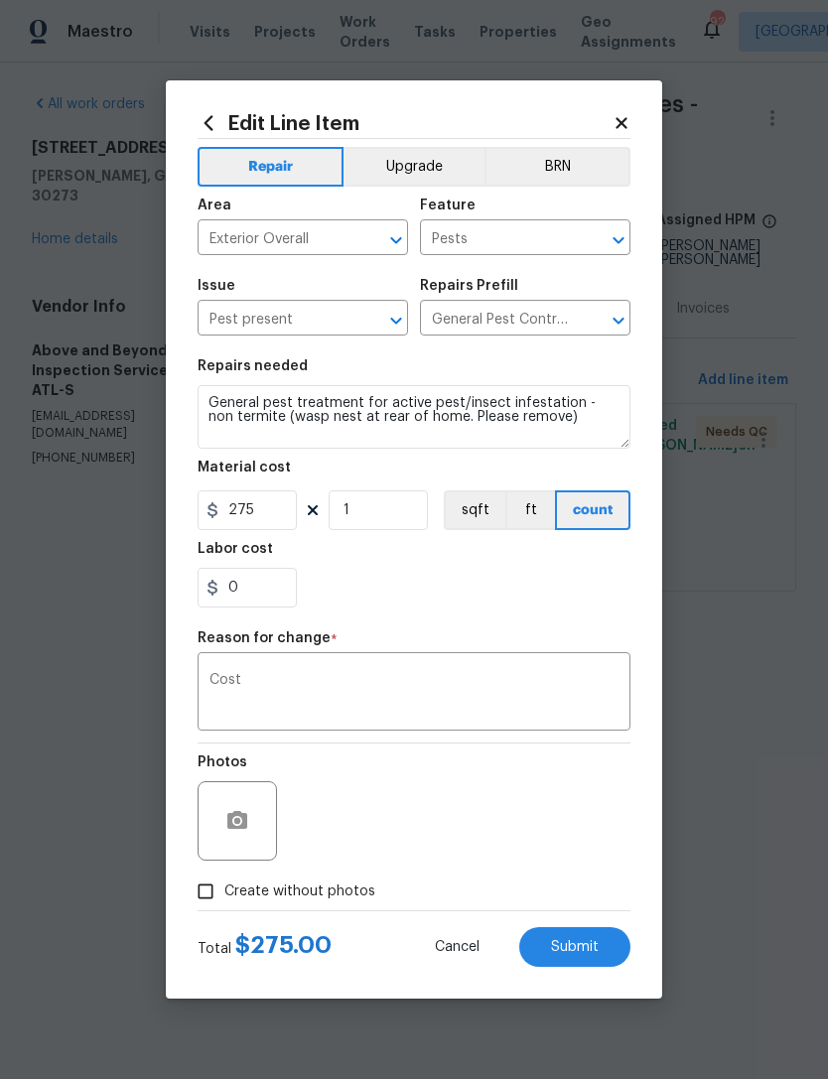
click at [599, 945] on button "Submit" at bounding box center [574, 947] width 111 height 40
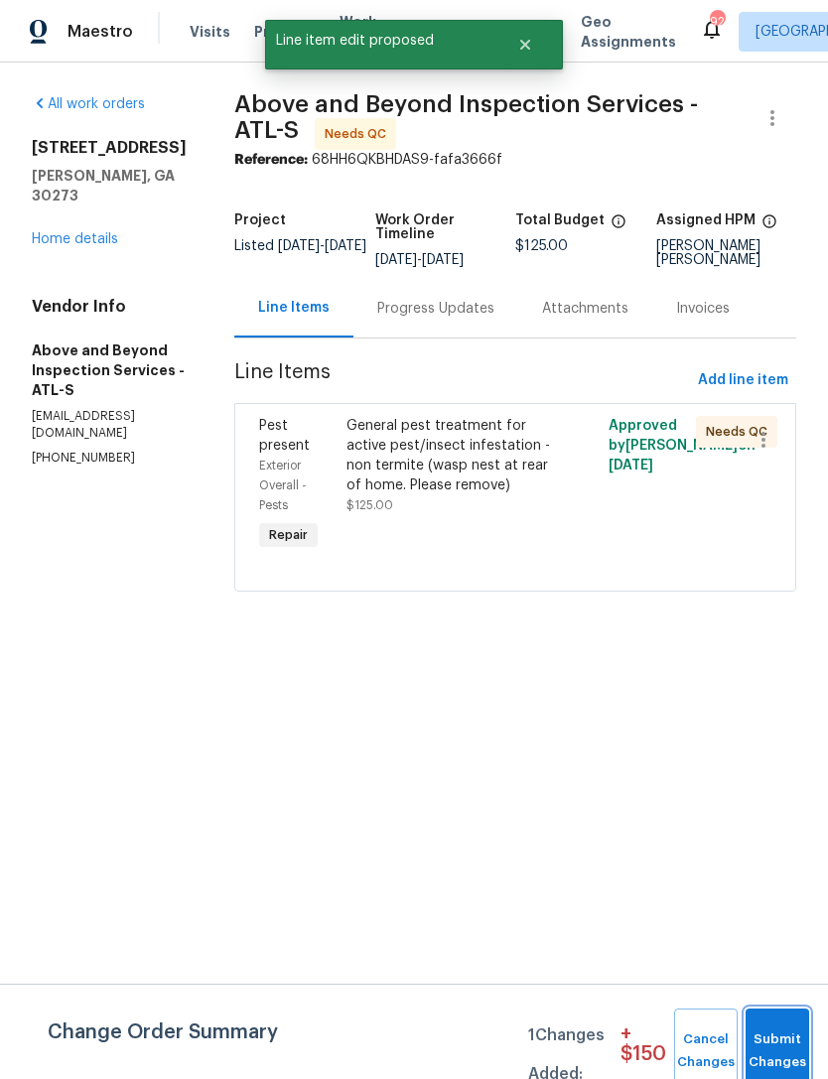
click at [805, 1026] on button "Submit Changes" at bounding box center [777, 1051] width 64 height 85
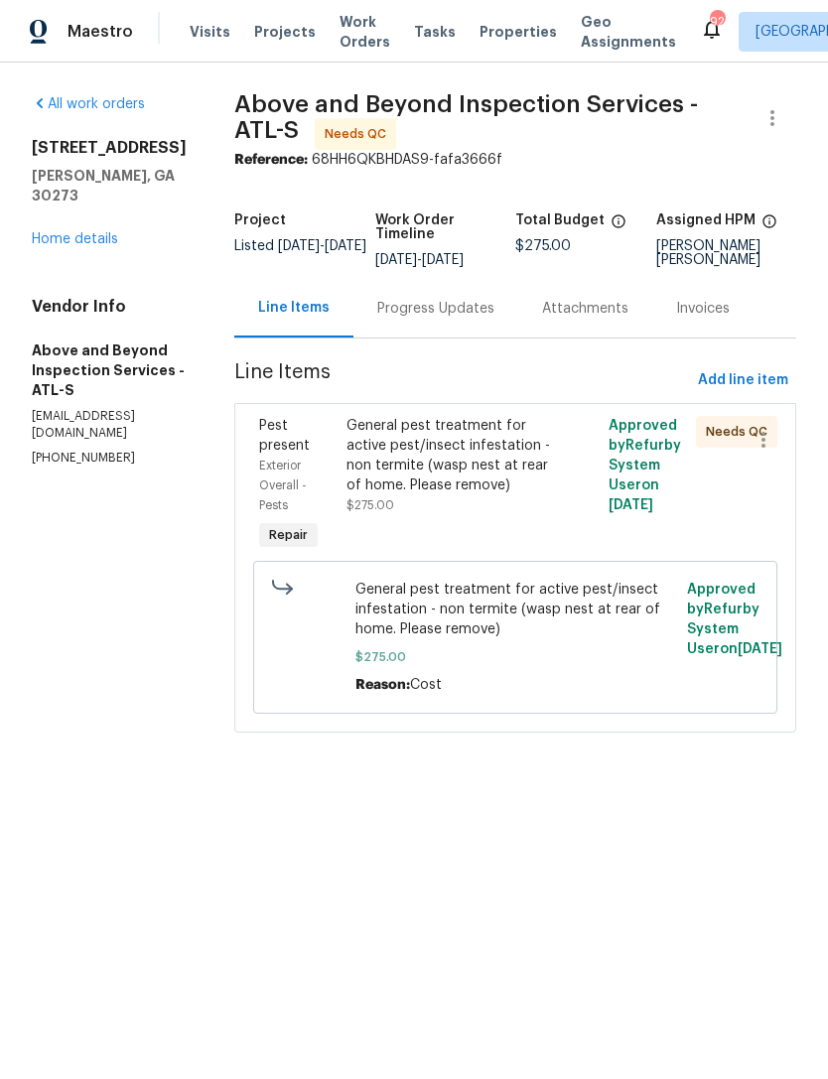
click at [104, 232] on link "Home details" at bounding box center [75, 239] width 86 height 14
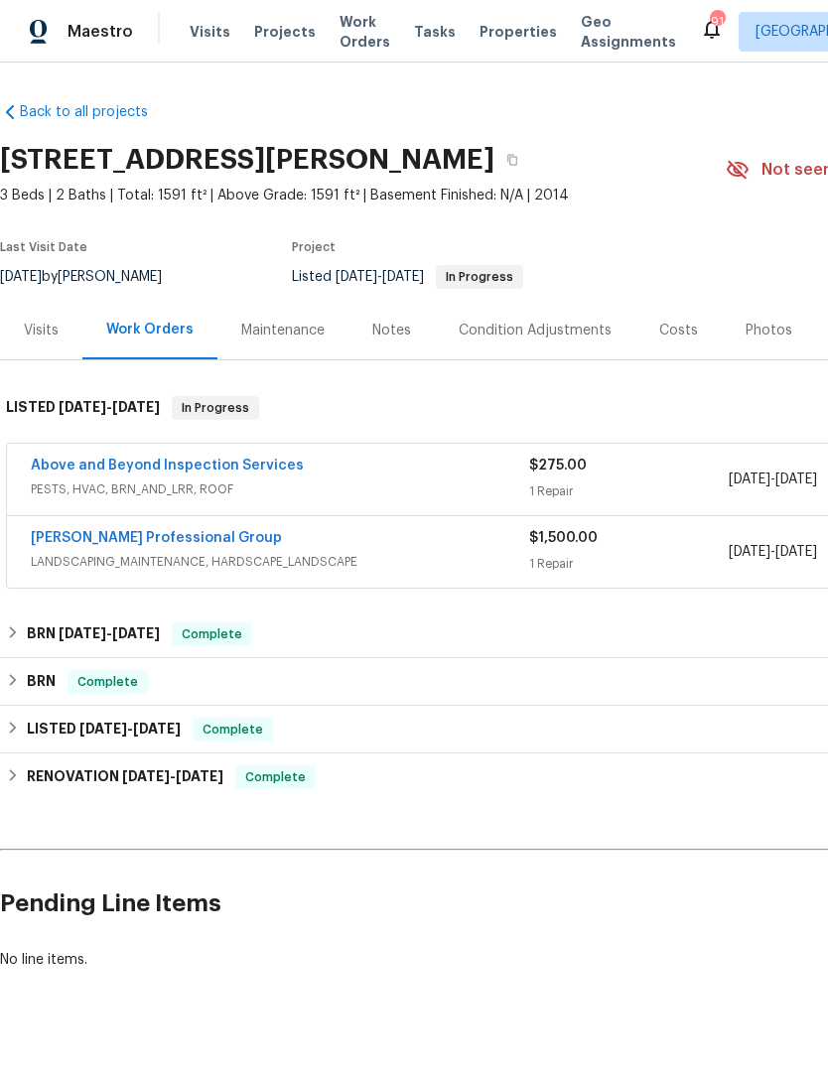
click at [263, 487] on span "PESTS, HVAC, BRN_AND_LRR, ROOF" at bounding box center [280, 489] width 498 height 20
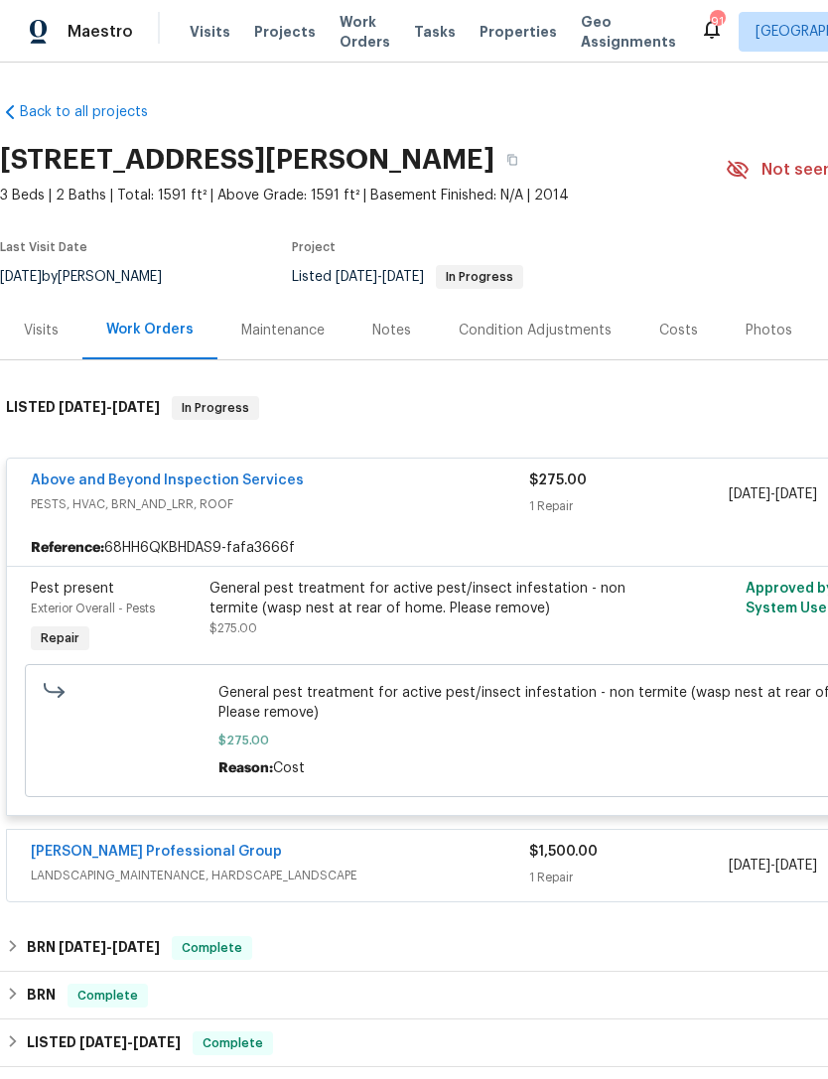
click at [225, 483] on link "Above and Beyond Inspection Services" at bounding box center [167, 480] width 273 height 14
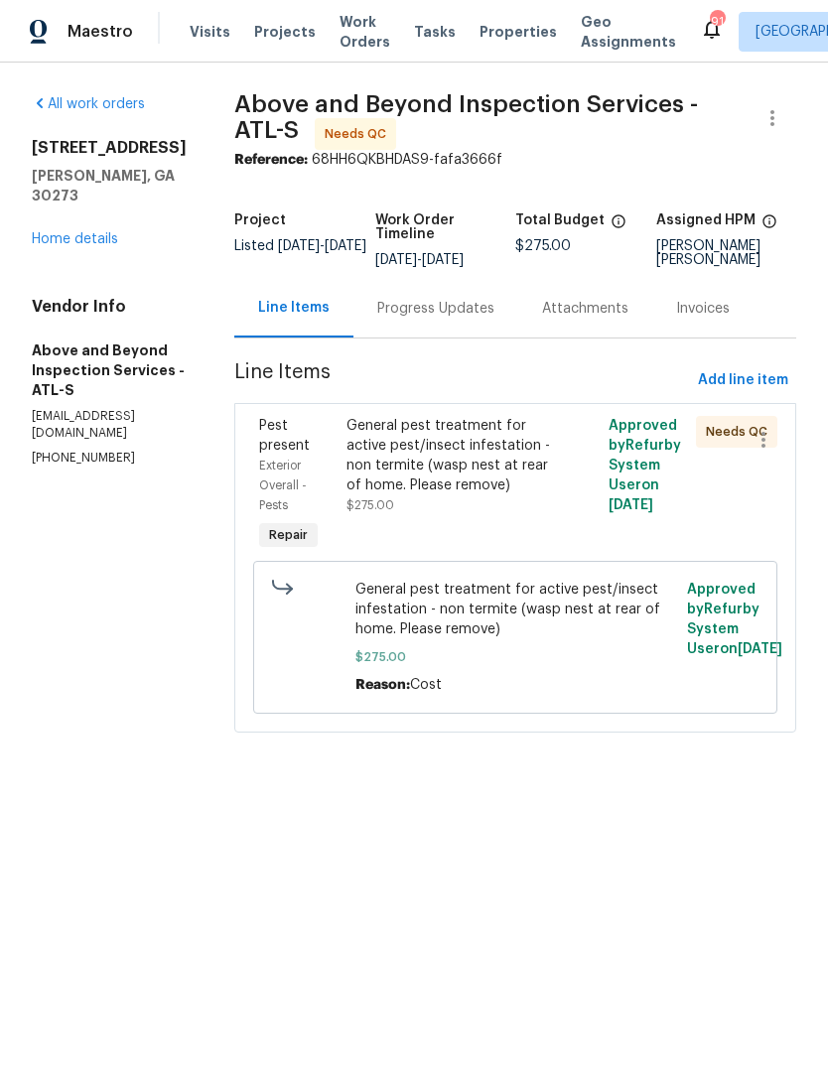
click at [514, 495] on div "General pest treatment for active pest/insect infestation - non termite (wasp n…" at bounding box center [449, 455] width 206 height 79
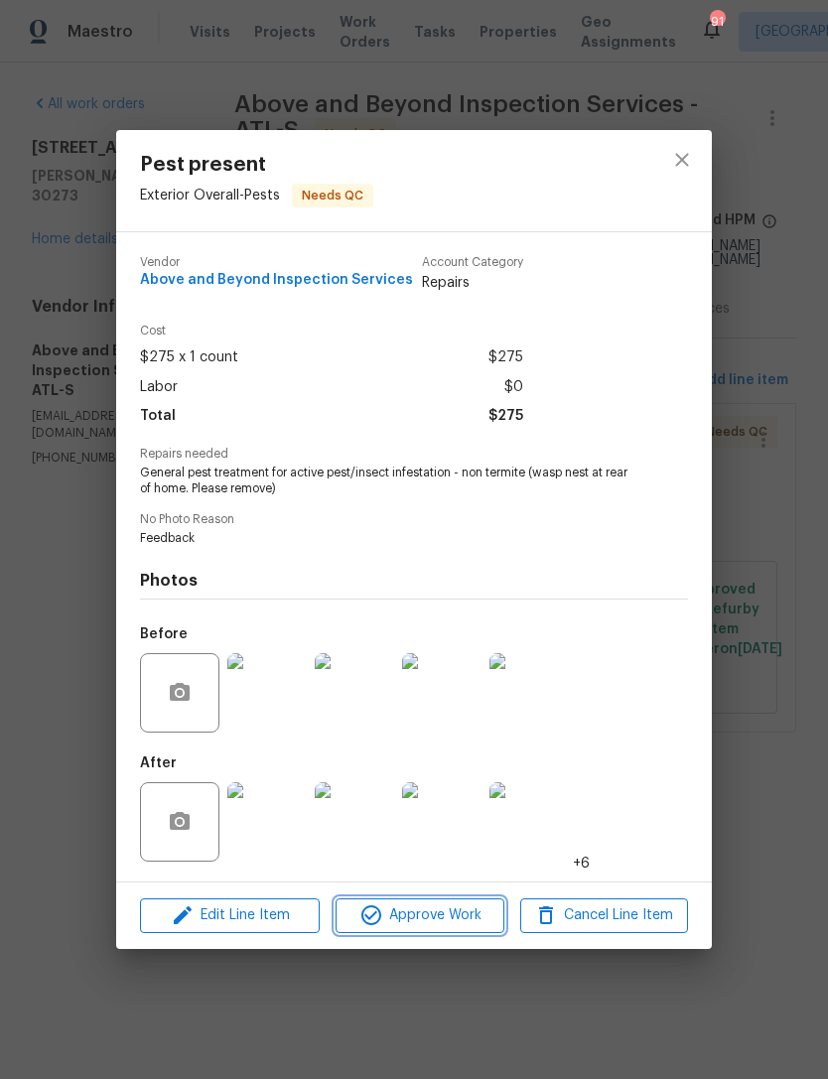
click at [455, 911] on span "Approve Work" at bounding box center [419, 915] width 156 height 25
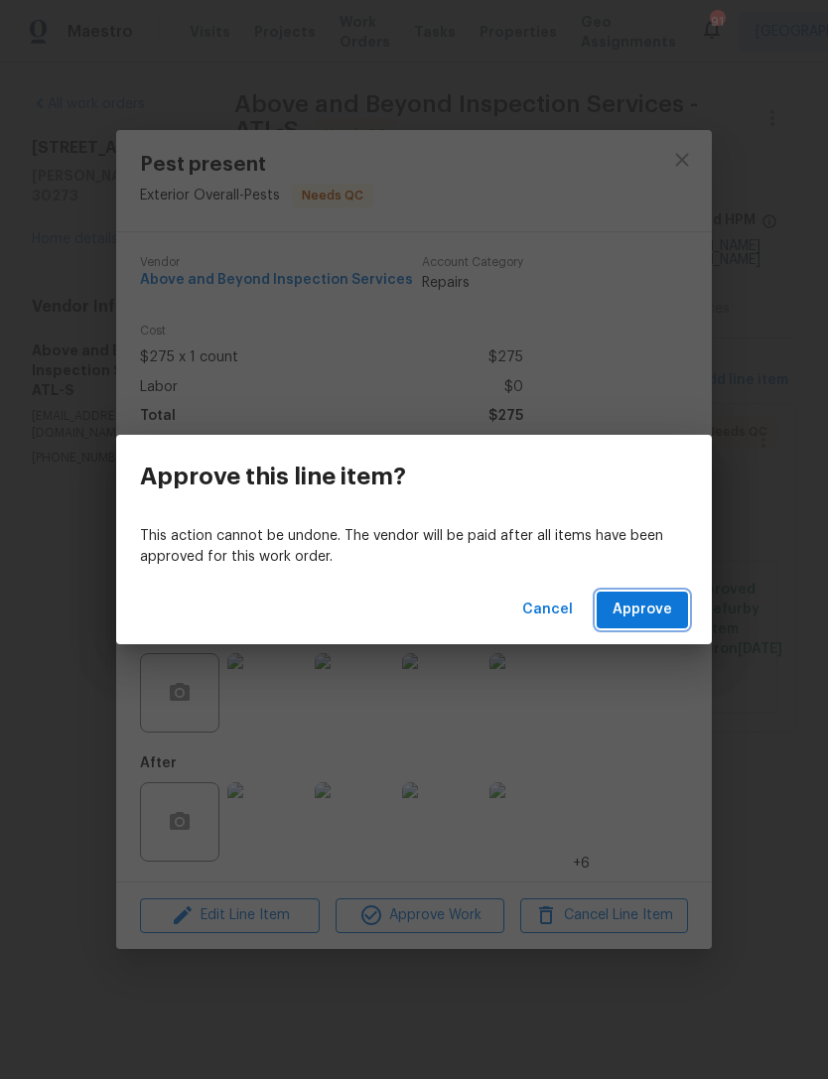
click at [673, 604] on button "Approve" at bounding box center [642, 610] width 91 height 37
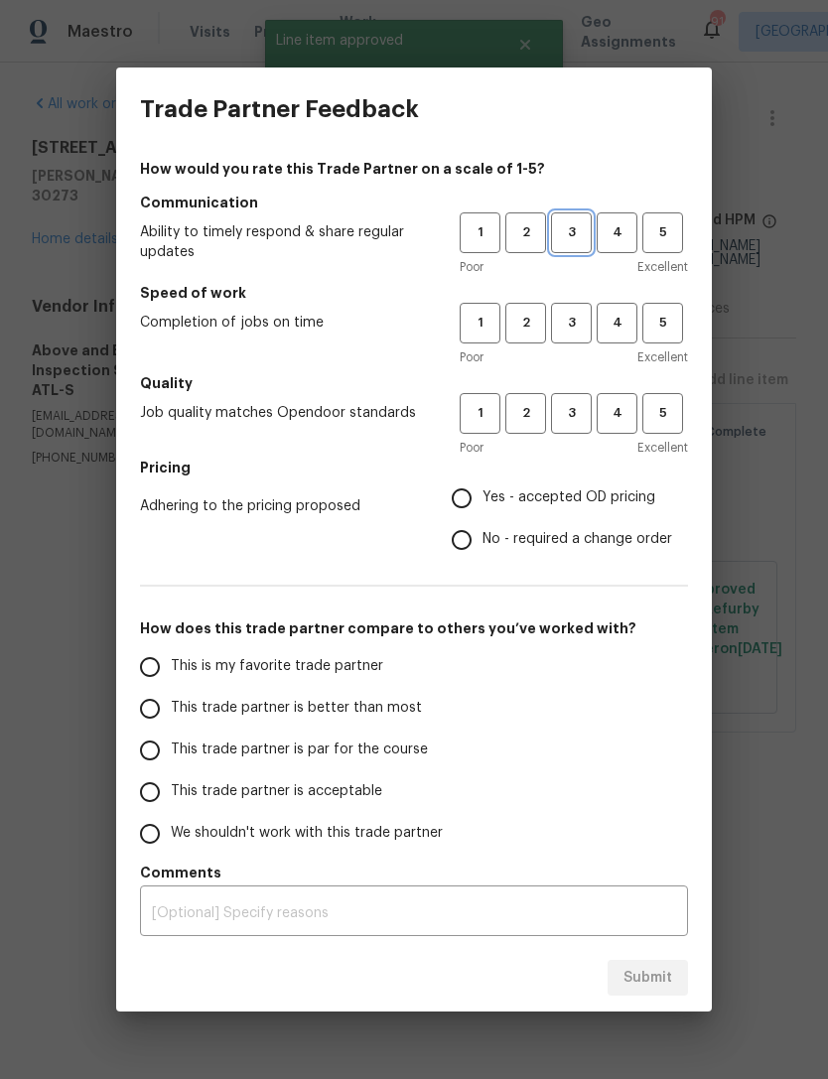
click at [583, 249] on button "3" at bounding box center [571, 232] width 41 height 41
click at [582, 320] on span "3" at bounding box center [571, 323] width 37 height 23
click at [588, 397] on button "3" at bounding box center [571, 413] width 41 height 41
click at [554, 492] on span "Yes - accepted OD pricing" at bounding box center [568, 497] width 173 height 21
click at [482, 492] on input "Yes - accepted OD pricing" at bounding box center [462, 498] width 42 height 42
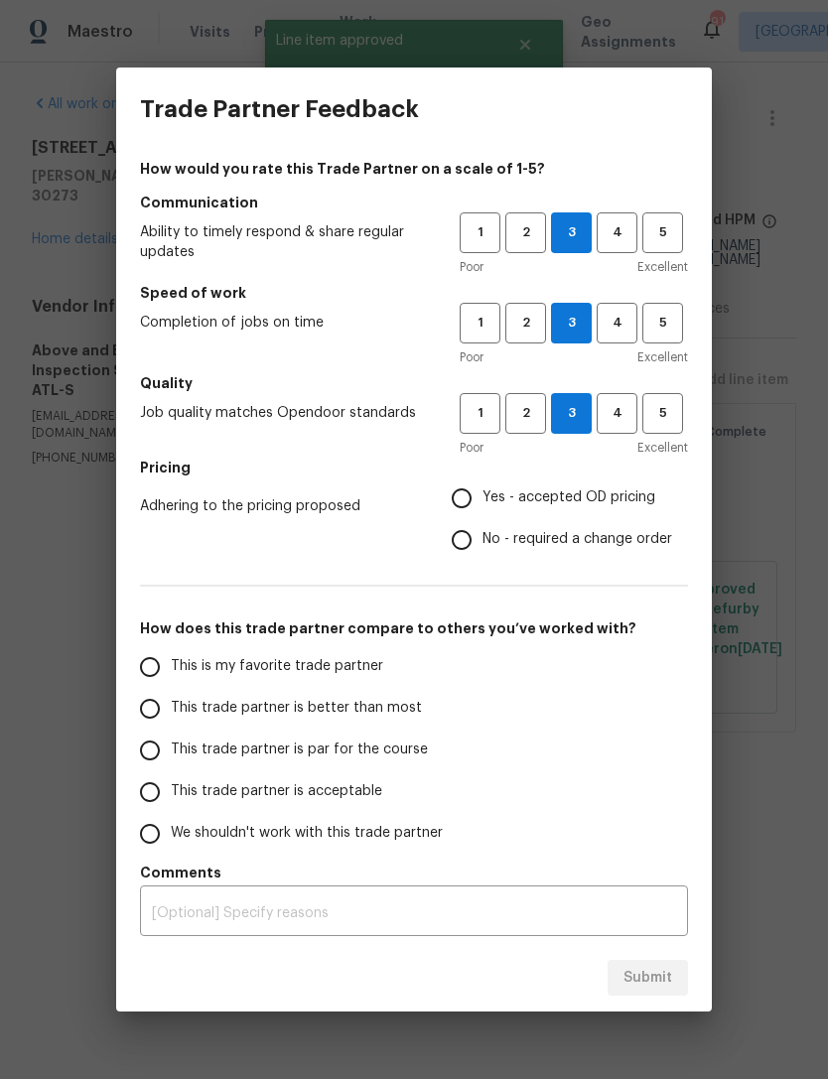
radio input "true"
click at [367, 757] on span "This trade partner is par for the course" at bounding box center [299, 750] width 257 height 21
click at [171, 757] on input "This trade partner is par for the course" at bounding box center [150, 751] width 42 height 42
click at [671, 982] on span "Submit" at bounding box center [647, 978] width 49 height 25
radio input "true"
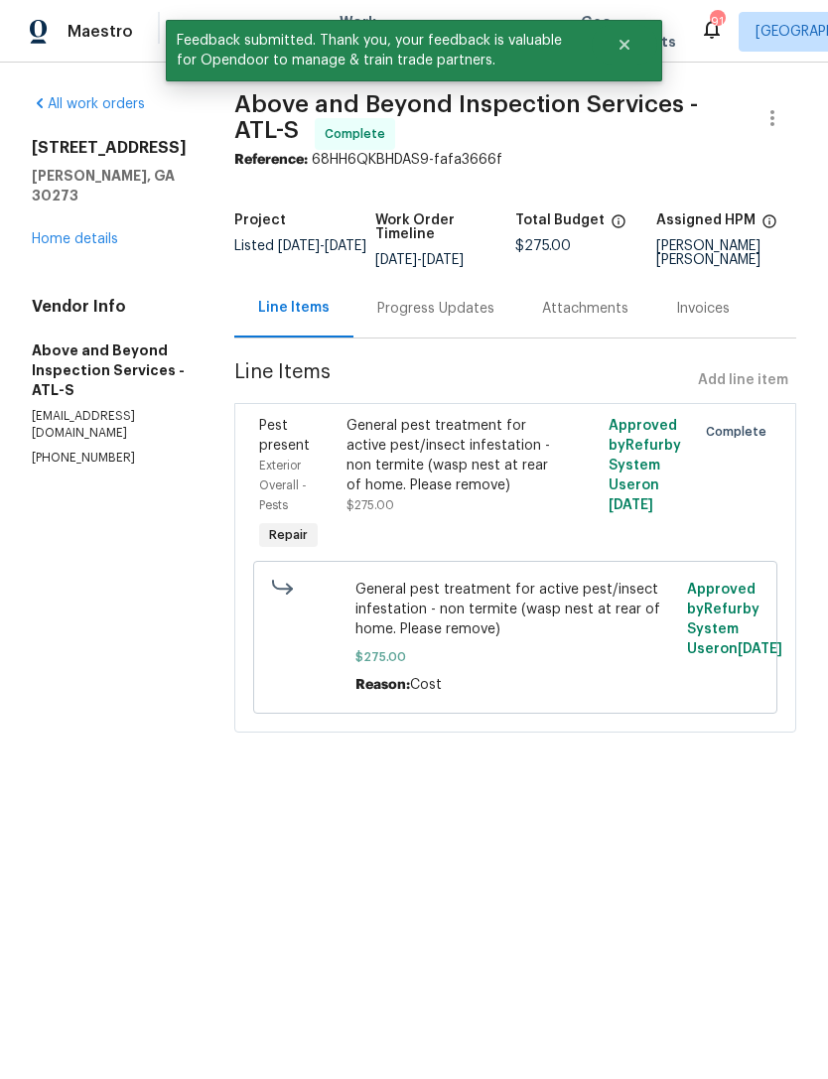
click at [74, 232] on link "Home details" at bounding box center [75, 239] width 86 height 14
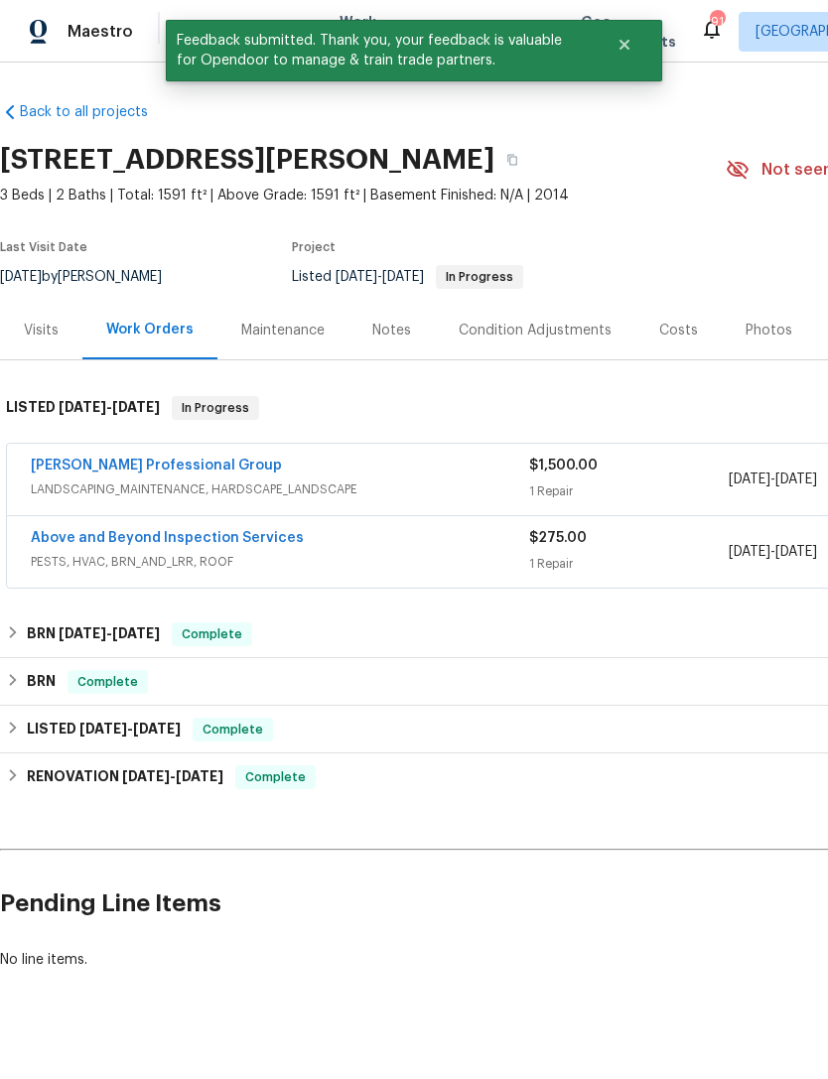
click at [161, 471] on link "[PERSON_NAME] Professional Group" at bounding box center [156, 466] width 251 height 14
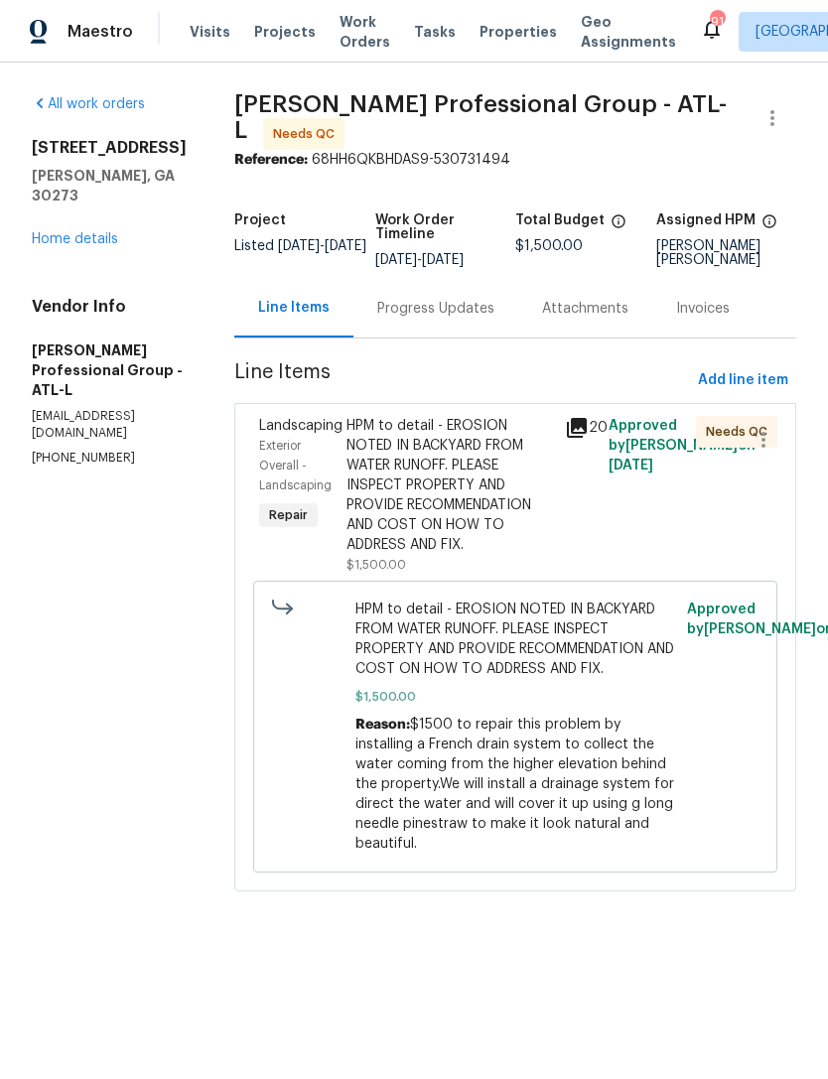
click at [456, 326] on div "Progress Updates" at bounding box center [435, 308] width 165 height 59
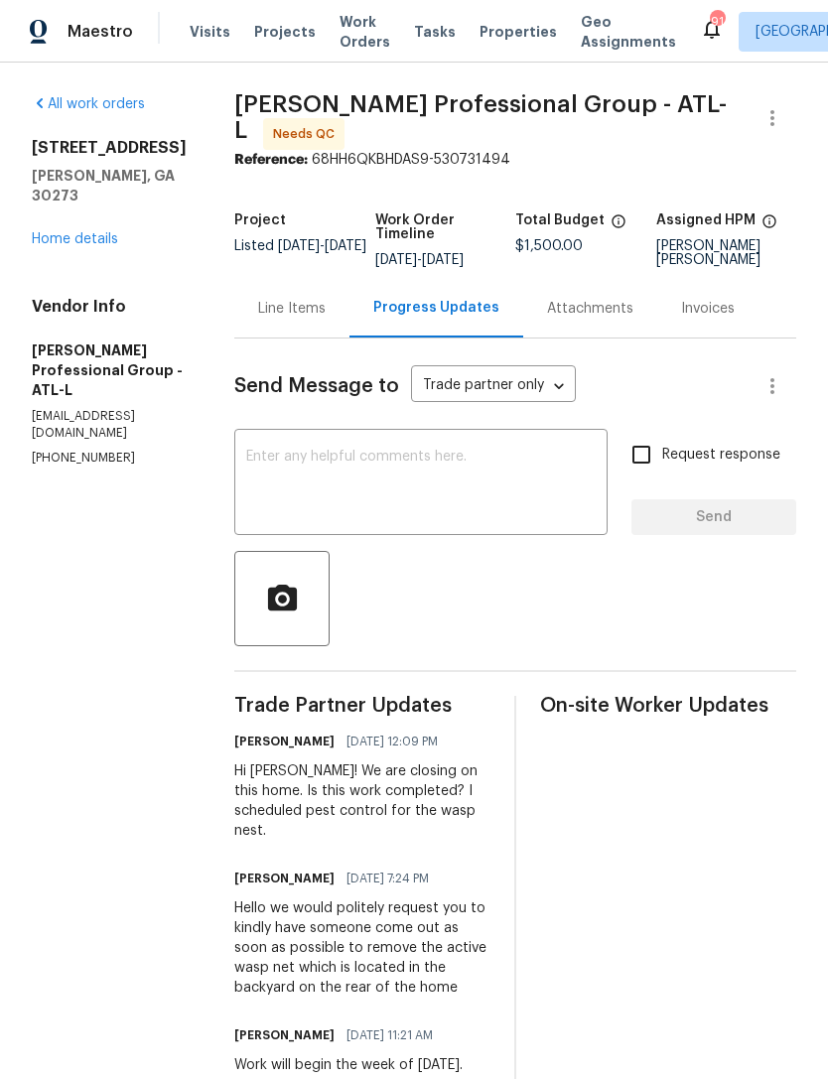
click at [309, 299] on div "Line Items" at bounding box center [292, 309] width 68 height 20
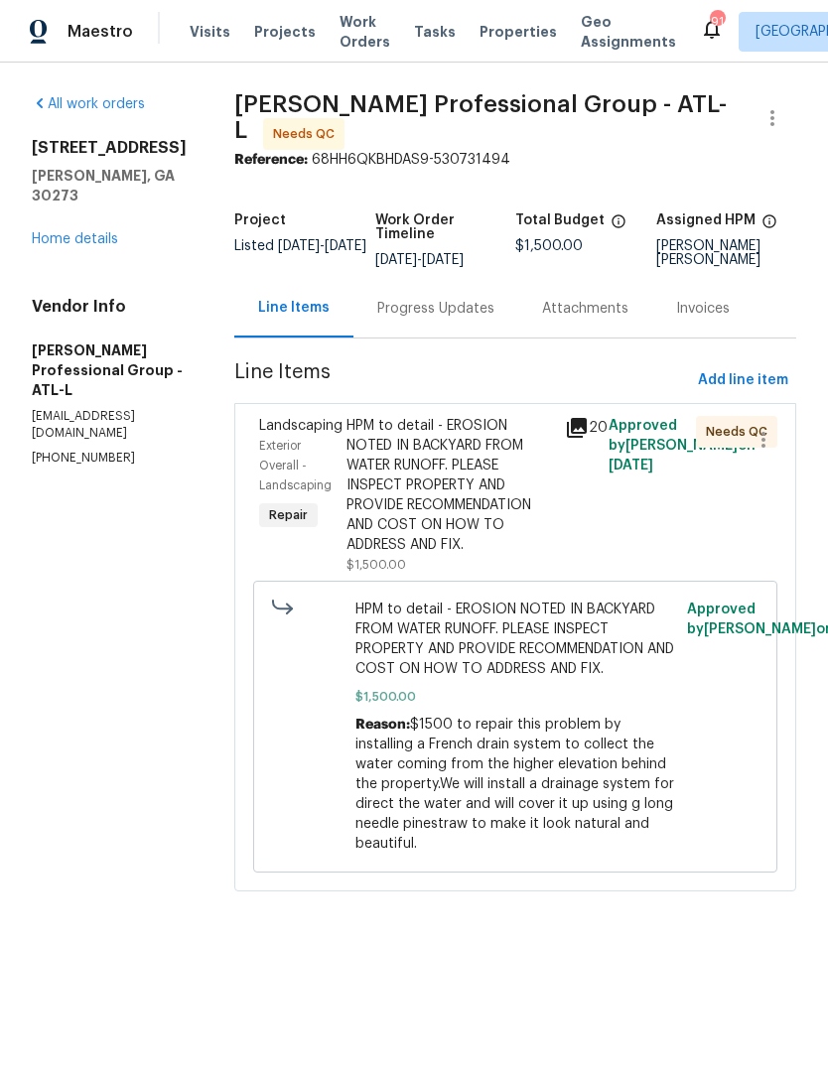
click at [454, 524] on div "HPM to detail - EROSION NOTED IN BACKYARD FROM WATER RUNOFF. PLEASE INSPECT PRO…" at bounding box center [449, 485] width 206 height 139
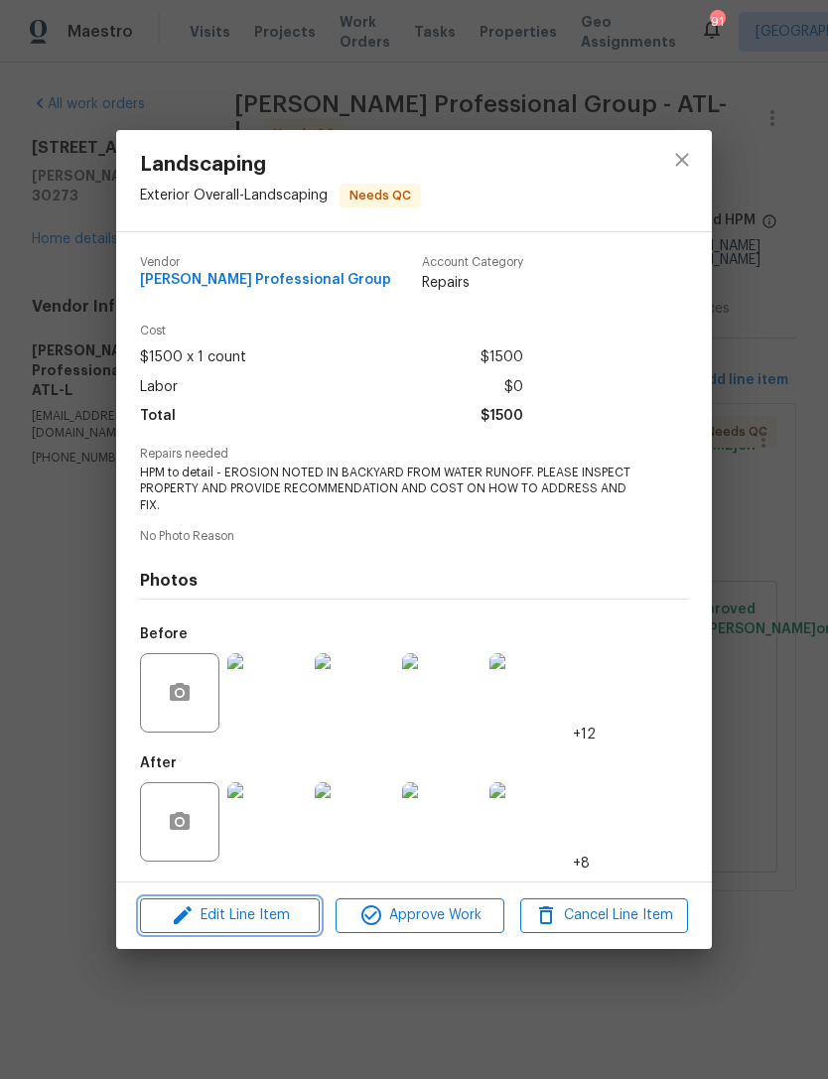
click at [262, 909] on span "Edit Line Item" at bounding box center [230, 915] width 168 height 25
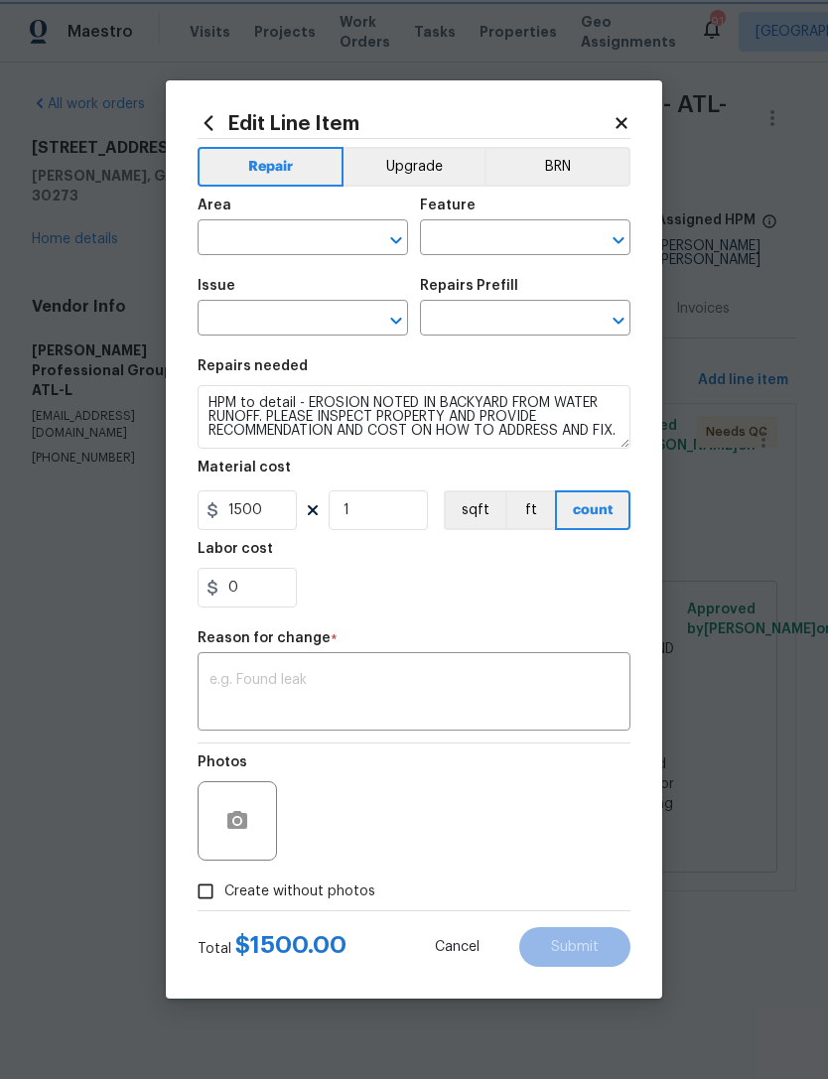
type input "Exterior Overall"
type input "Landscaping"
type input "Add a Task $1.00"
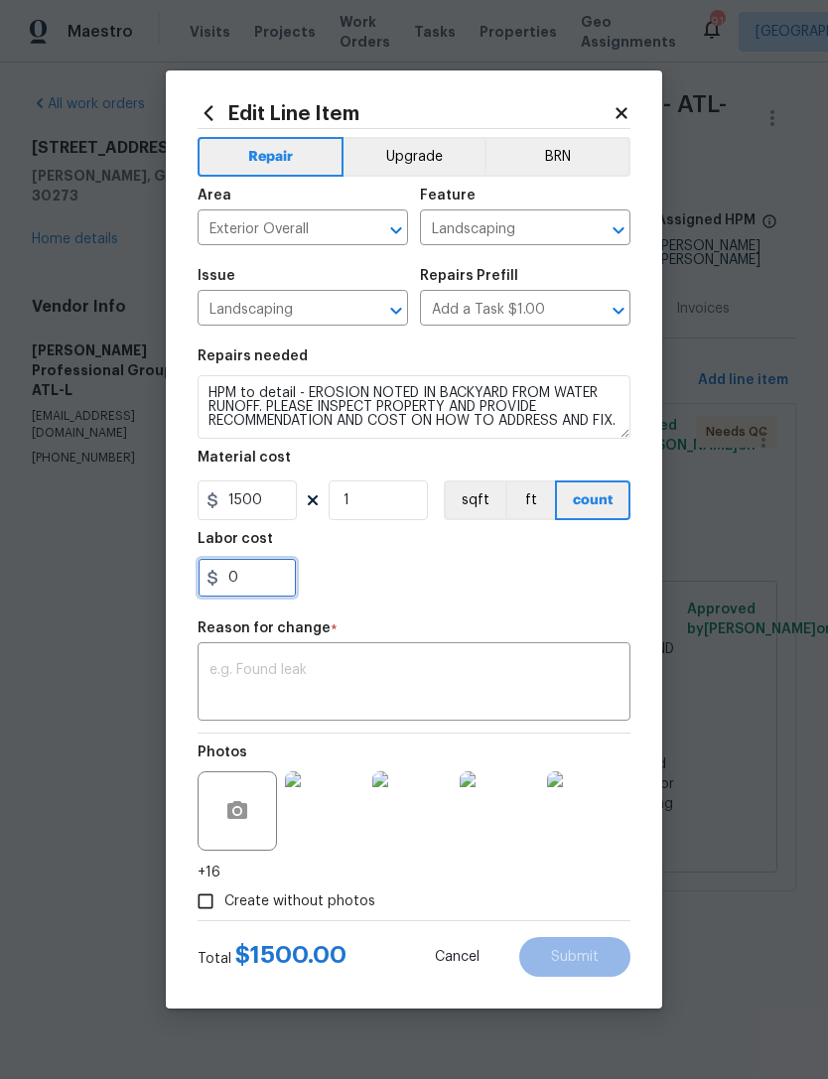
click at [273, 598] on input "0" at bounding box center [247, 578] width 99 height 40
type input "500"
click at [320, 670] on textarea at bounding box center [413, 684] width 409 height 42
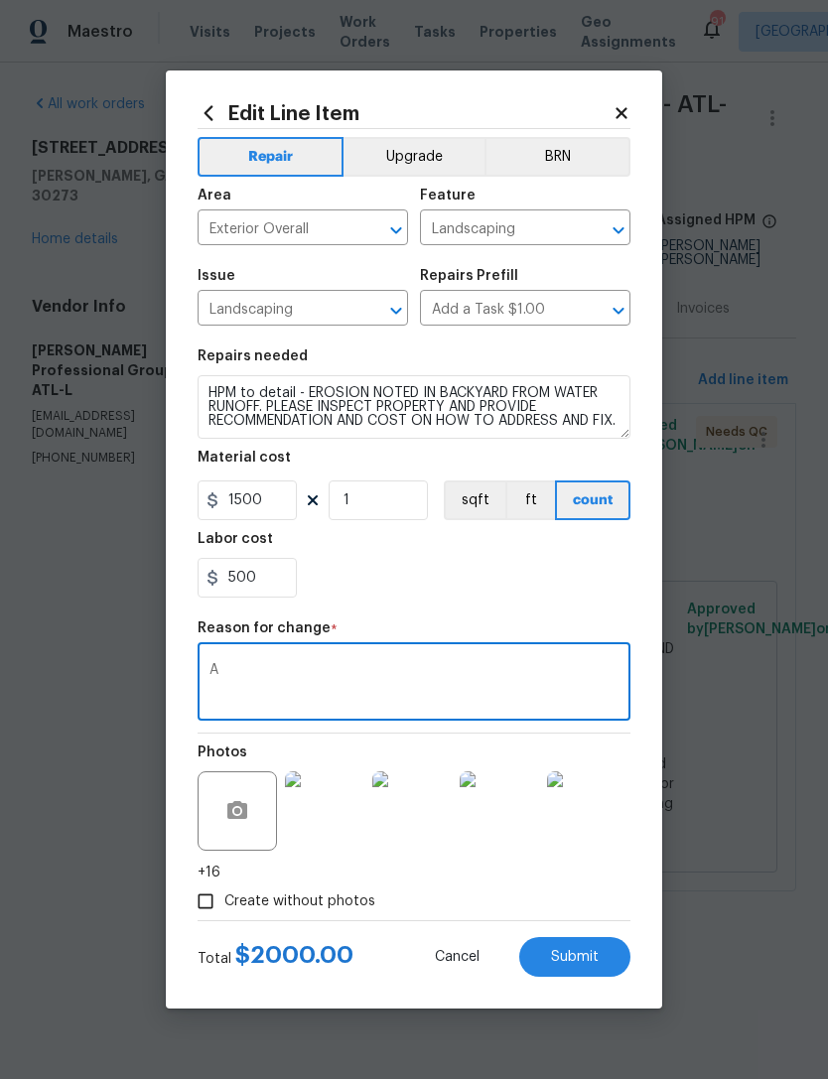
type textarea "A"
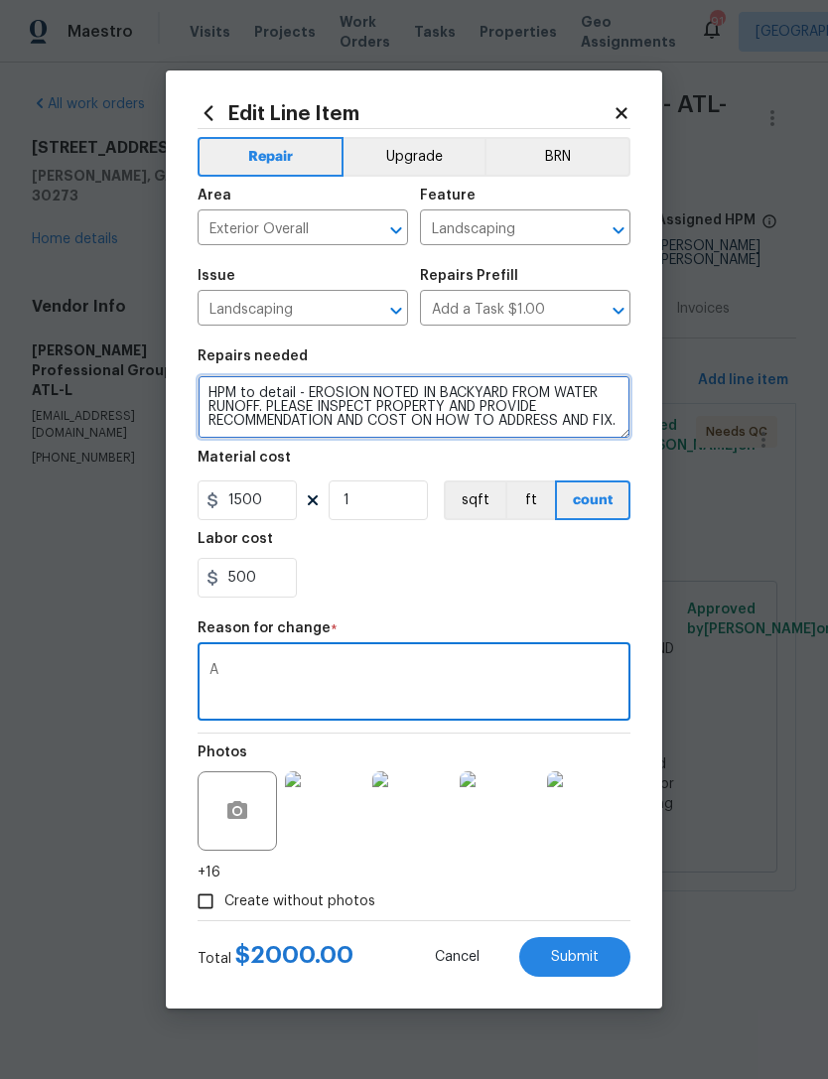
click at [263, 428] on textarea "HPM to detail - EROSION NOTED IN BACKYARD FROM WATER RUNOFF. PLEASE INSPECT PRO…" at bounding box center [414, 407] width 433 height 64
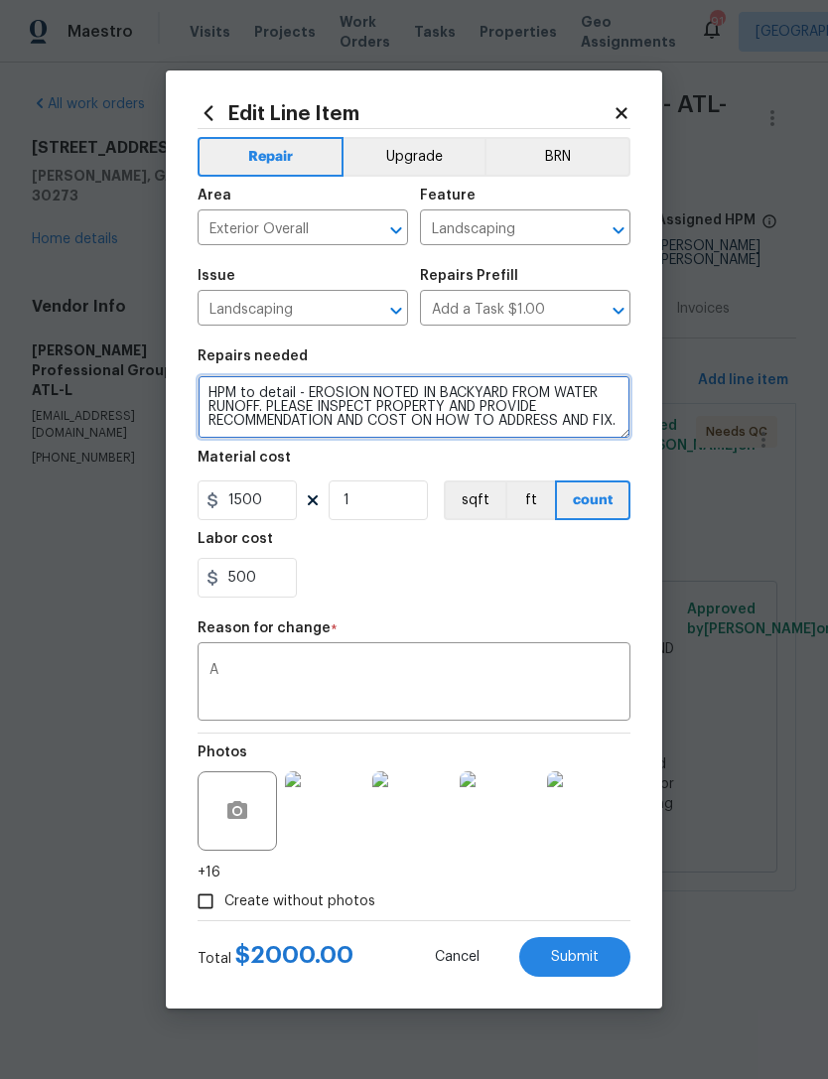
scroll to position [14, 0]
click at [269, 420] on textarea "HPM to detail - EROSION NOTED IN BACKYARD FROM WATER RUNOFF. PLEASE INSPECT PRO…" at bounding box center [414, 407] width 433 height 64
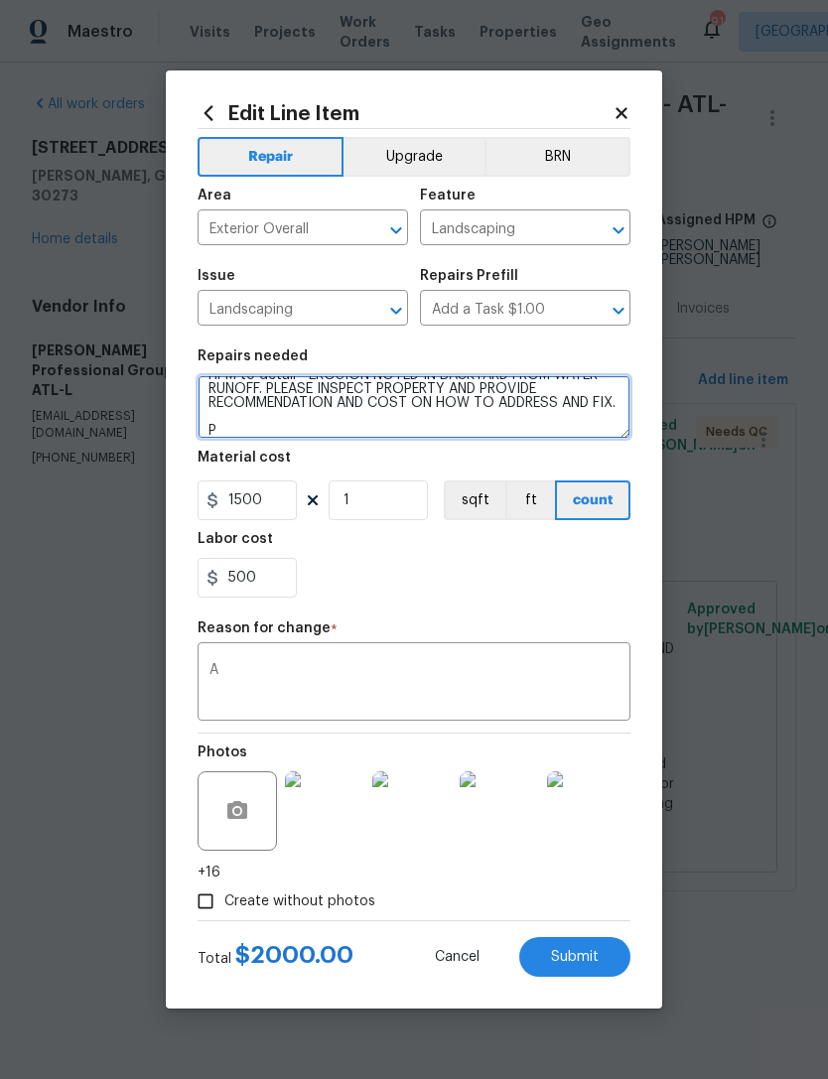
scroll to position [42, 0]
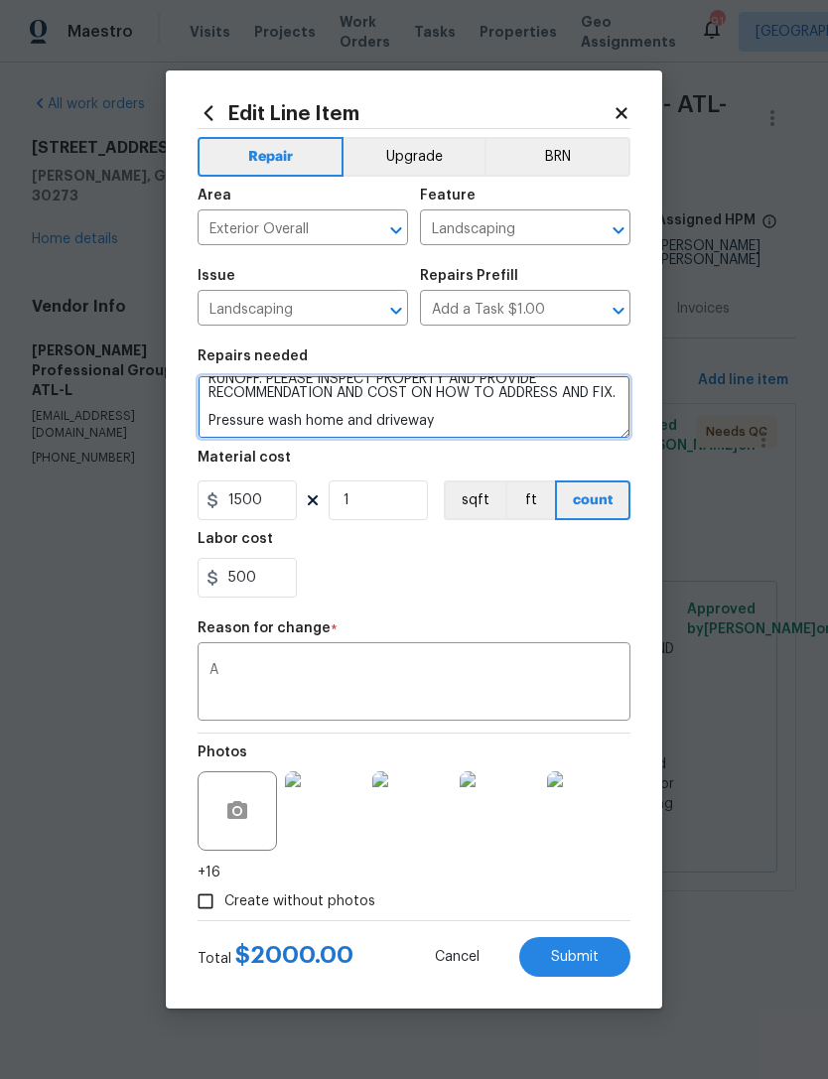
type textarea "HPM to detail - EROSION NOTED IN BACKYARD FROM WATER RUNOFF. PLEASE INSPECT PRO…"
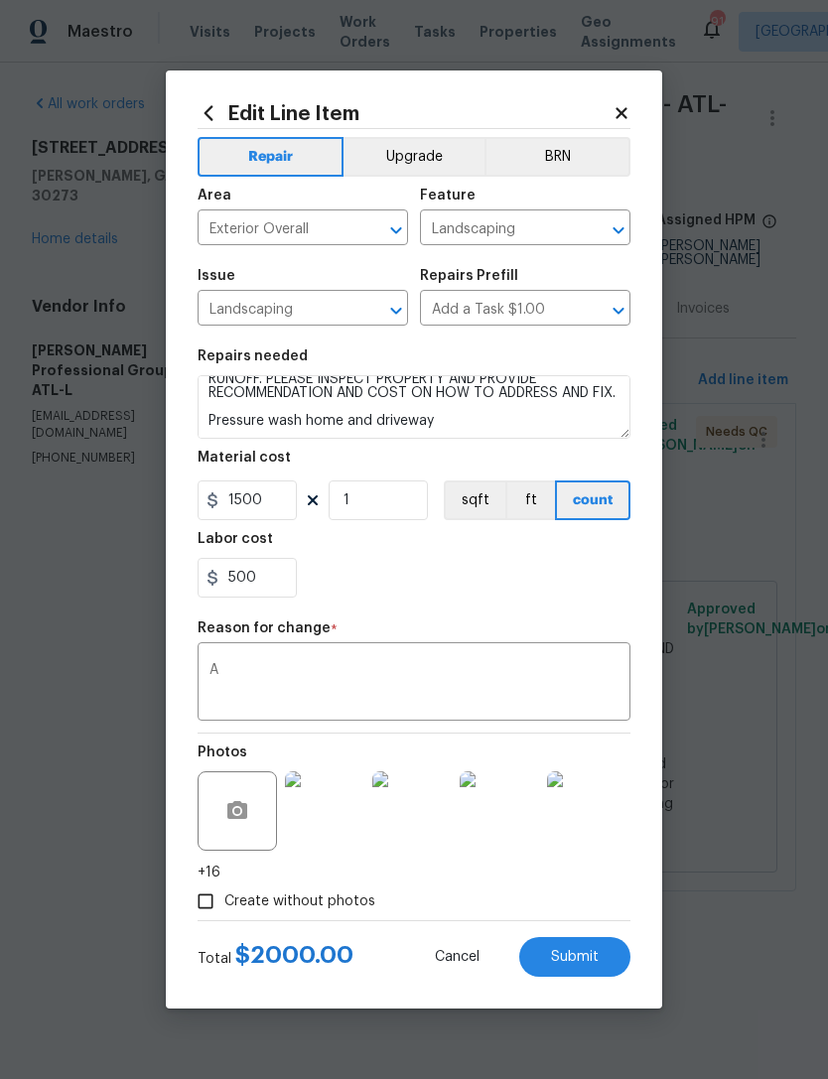
click at [253, 683] on textarea "A" at bounding box center [413, 684] width 409 height 42
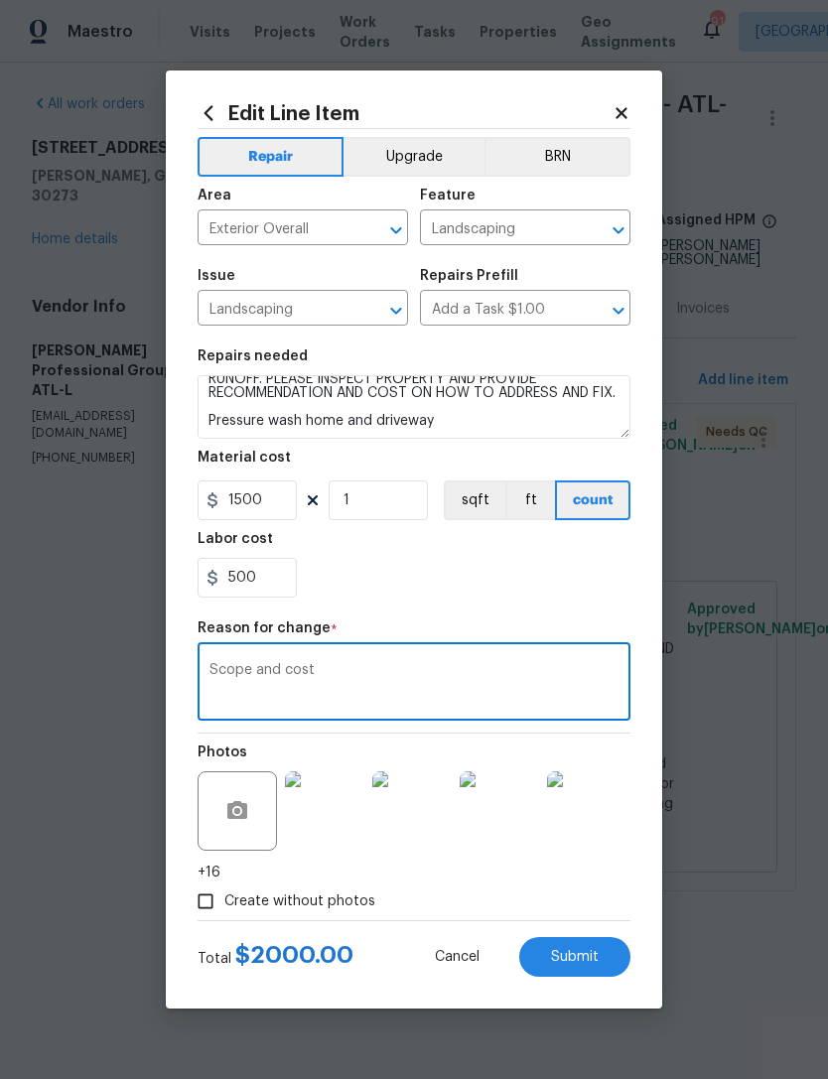
type textarea "Scope and cost"
click at [363, 597] on div "500" at bounding box center [414, 578] width 433 height 40
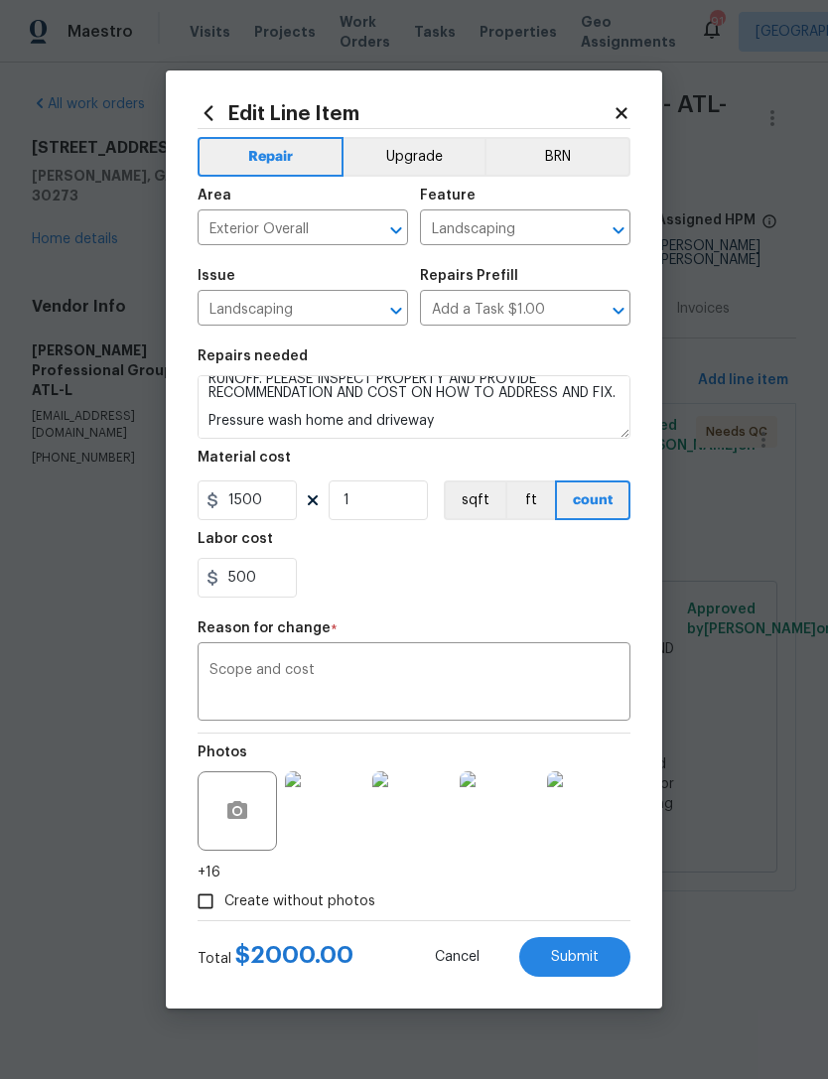
click at [580, 952] on span "Submit" at bounding box center [575, 957] width 48 height 15
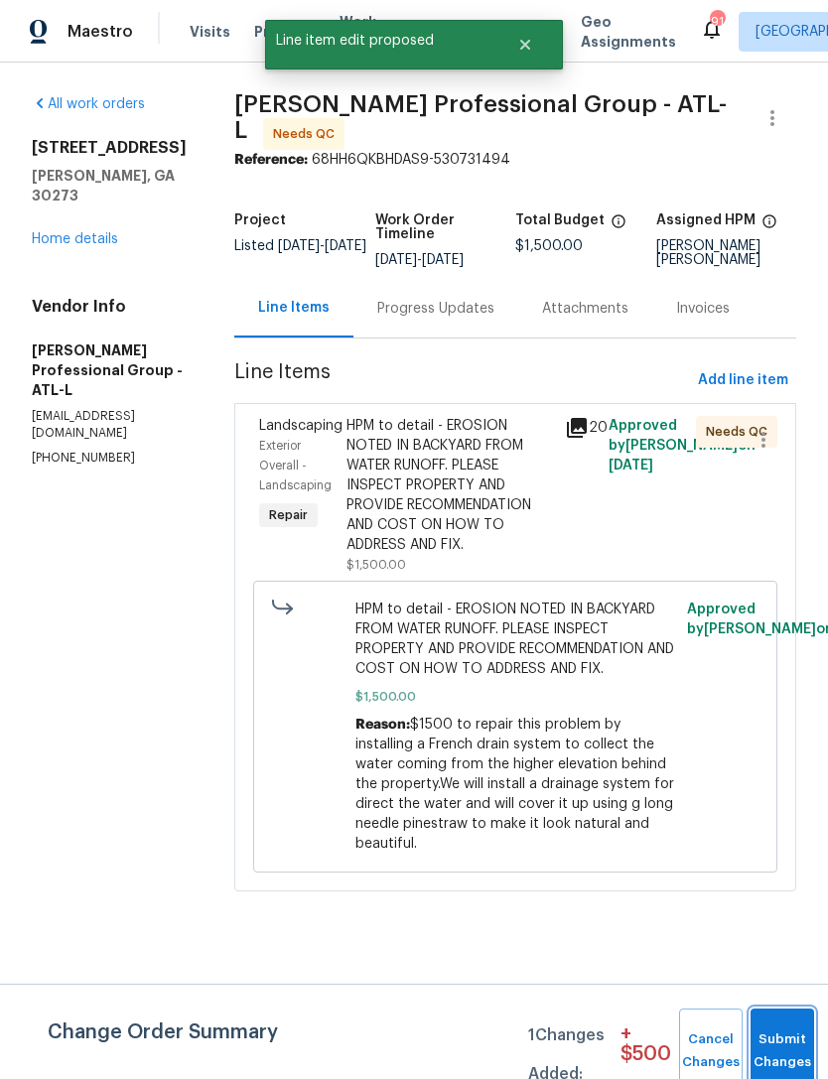
click at [773, 1034] on button "Submit Changes" at bounding box center [782, 1051] width 64 height 85
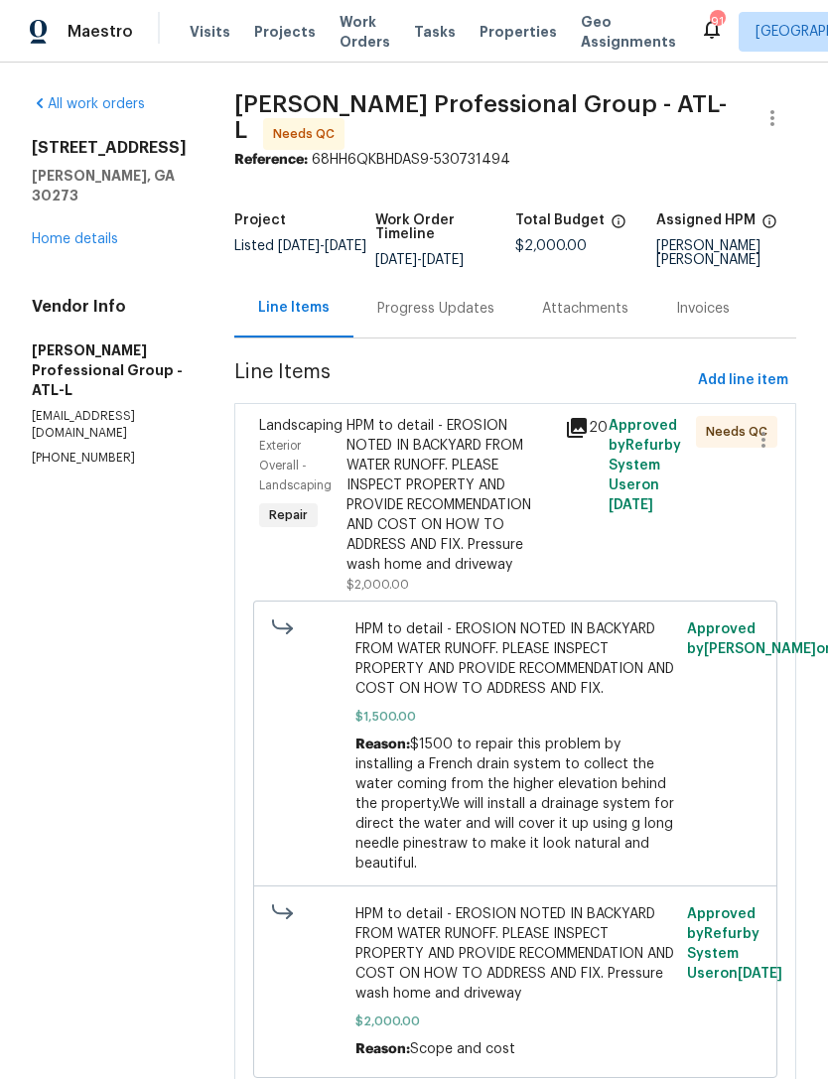
click at [418, 317] on div "Progress Updates" at bounding box center [435, 309] width 117 height 20
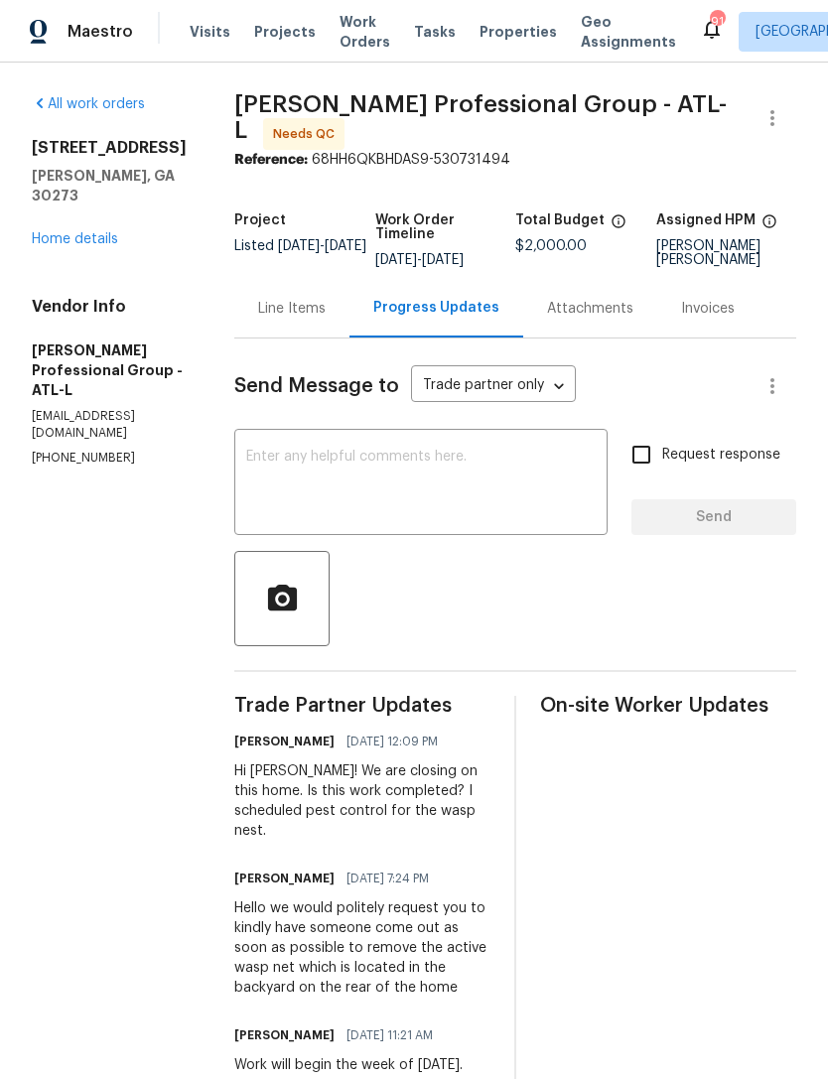
click at [285, 480] on textarea at bounding box center [420, 484] width 349 height 69
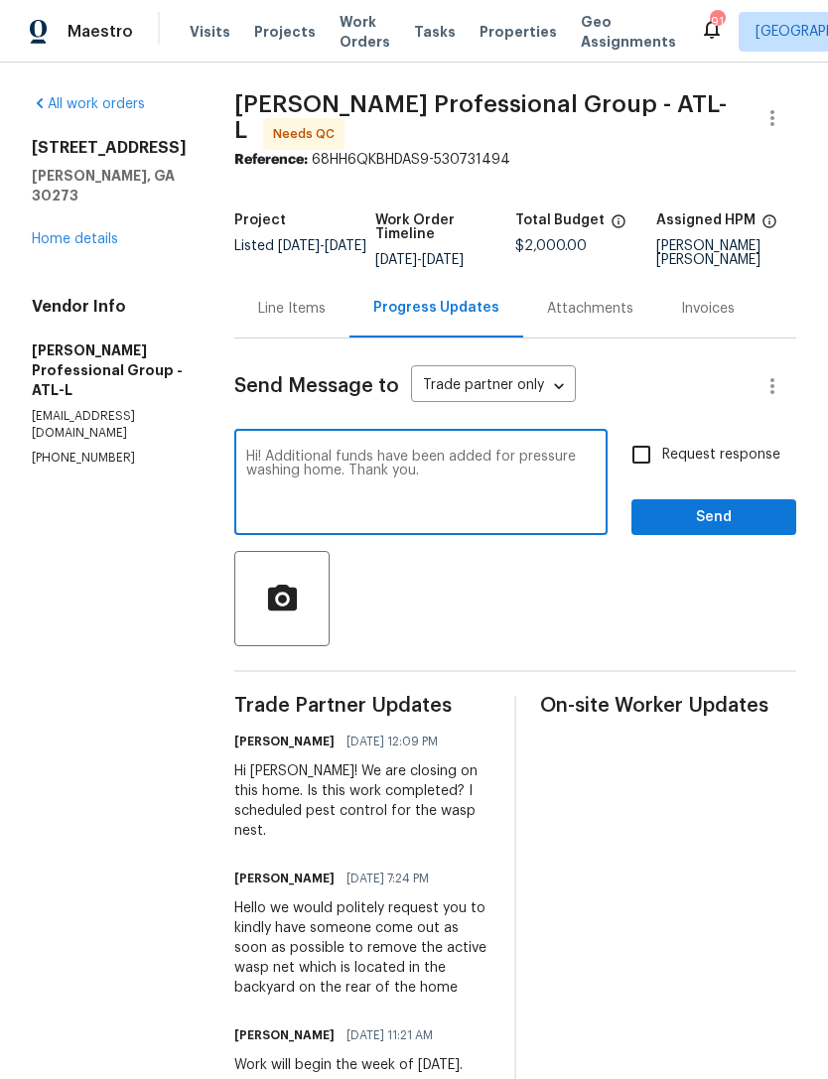
type textarea "Hi! Additional funds have been added for pressure washing home. Thank you."
click at [639, 439] on input "Request response" at bounding box center [641, 455] width 42 height 42
checkbox input "true"
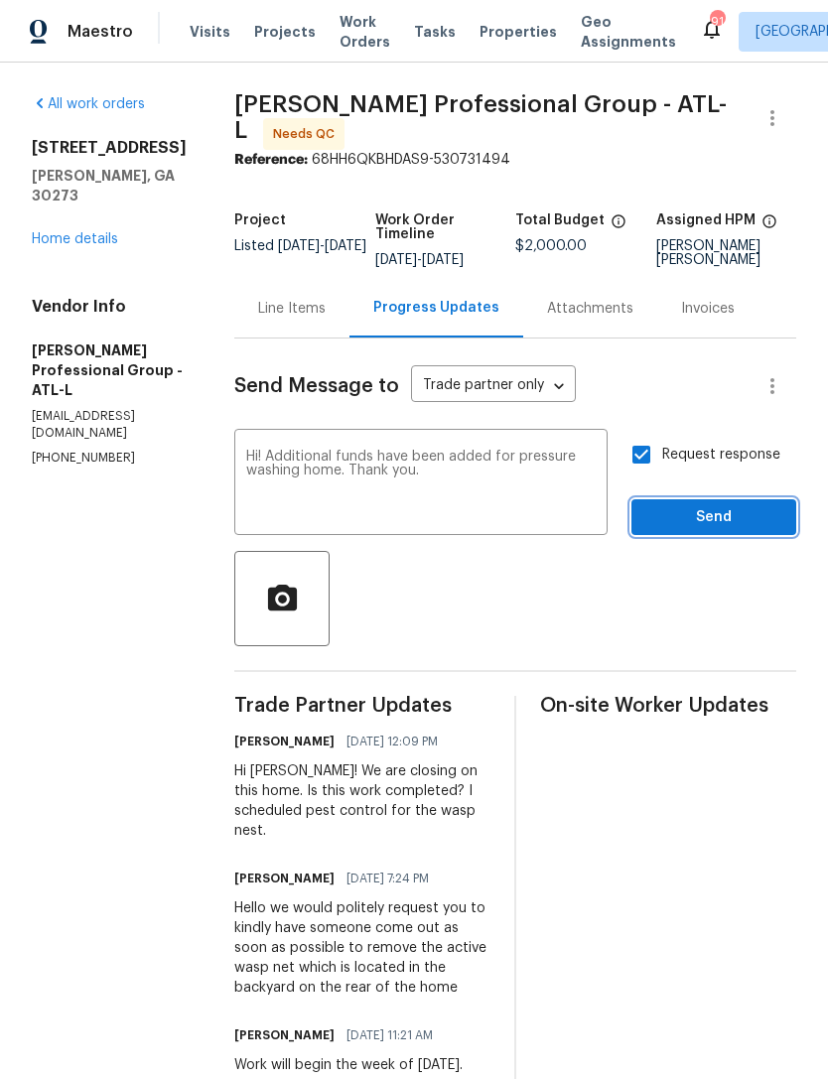
click at [742, 506] on span "Send" at bounding box center [713, 517] width 133 height 25
